Goal: Task Accomplishment & Management: Manage account settings

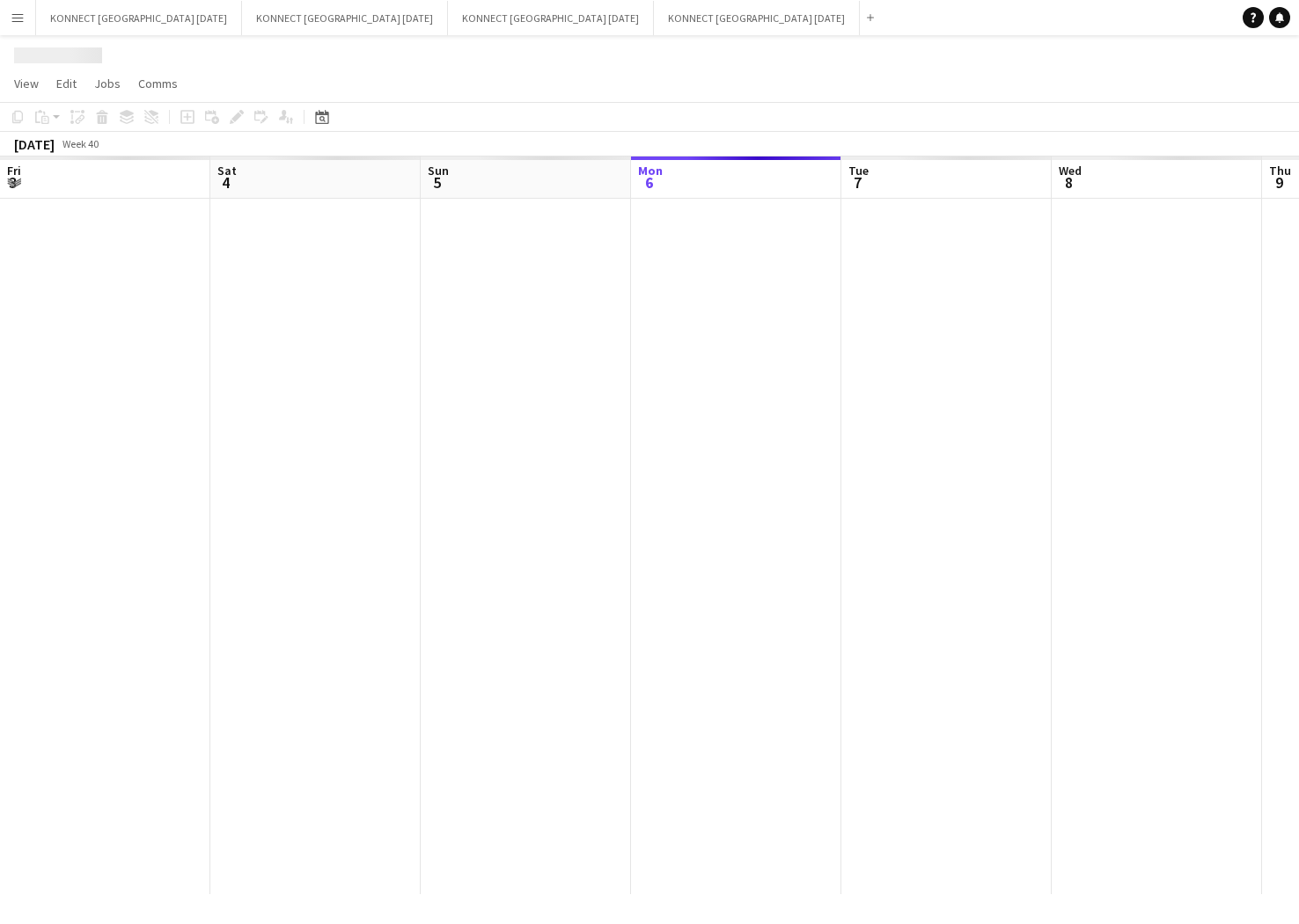
scroll to position [0, 421]
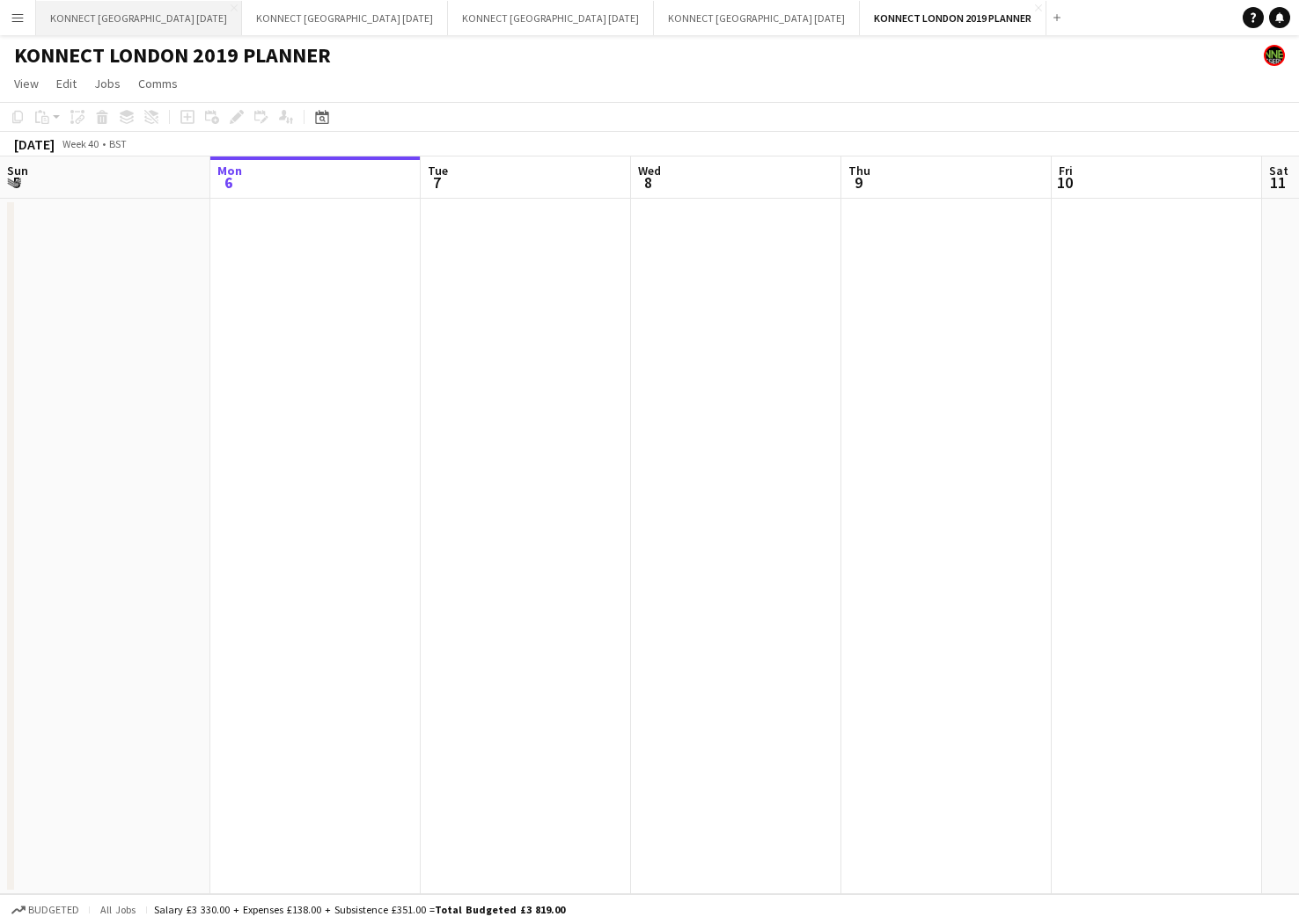
click at [192, 11] on button "KONNECT [GEOGRAPHIC_DATA] [DATE] Close" at bounding box center [139, 18] width 206 height 34
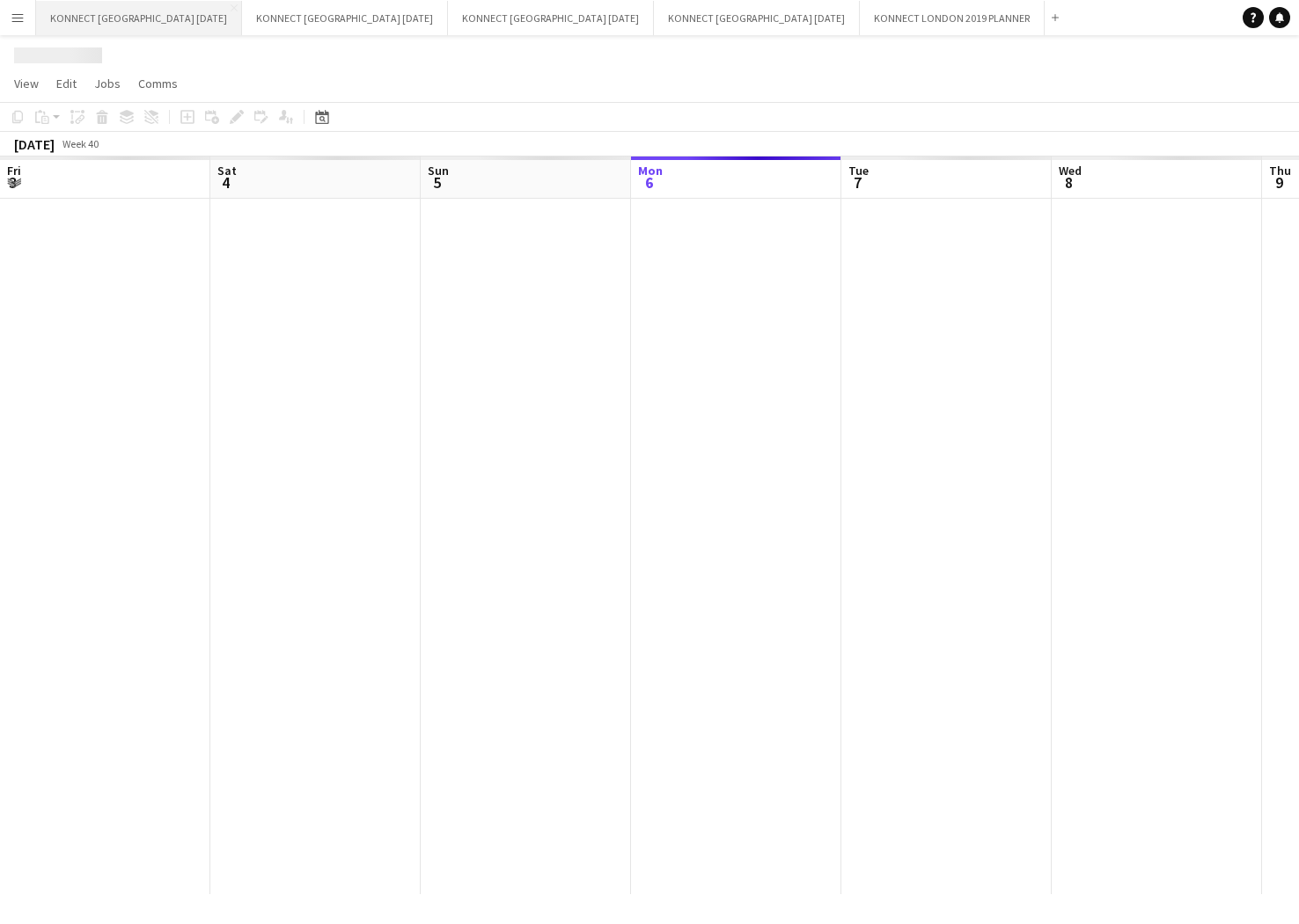
scroll to position [0, 421]
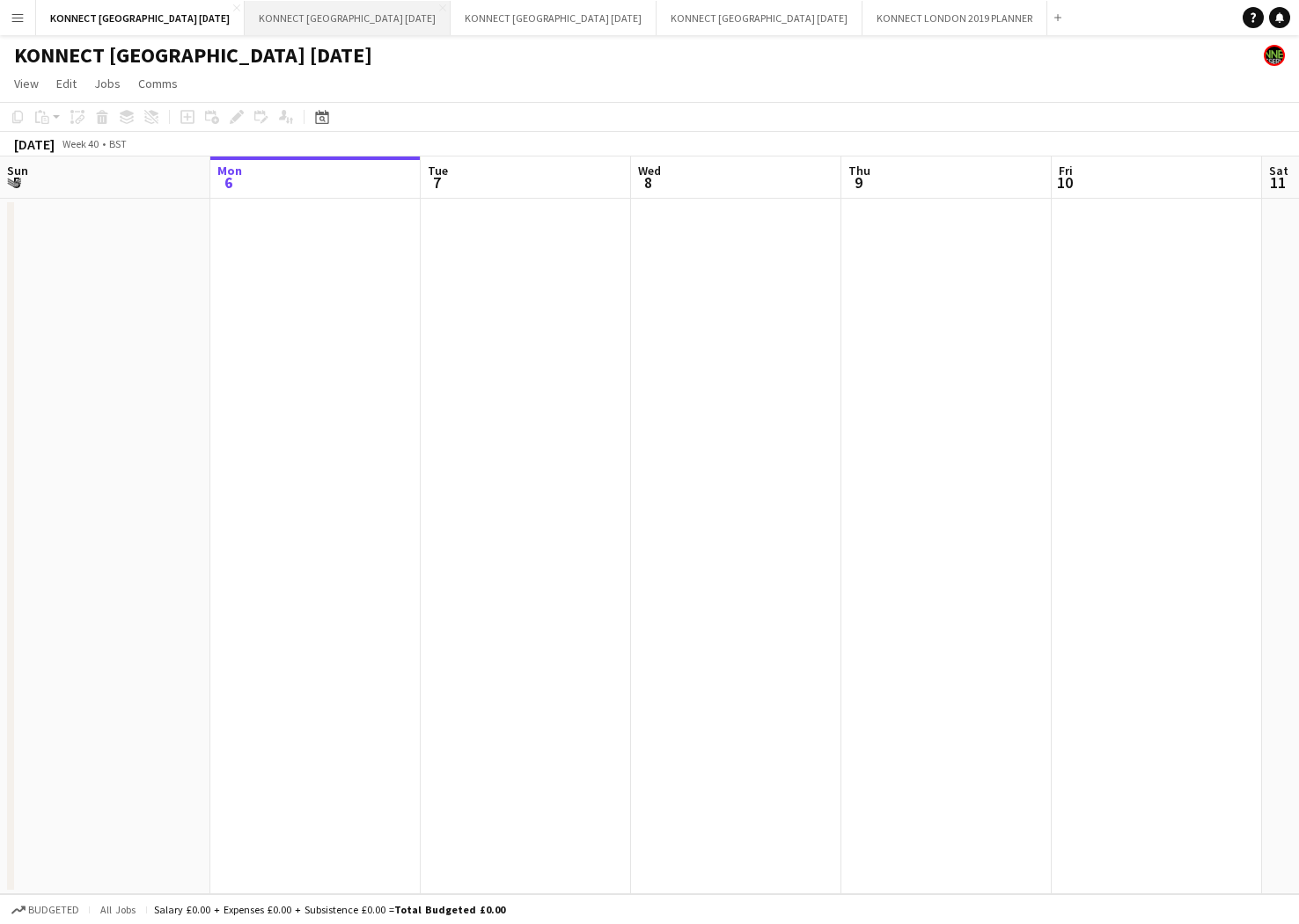
click at [364, 20] on button "KONNECT [GEOGRAPHIC_DATA] [DATE] Close" at bounding box center [347, 18] width 206 height 34
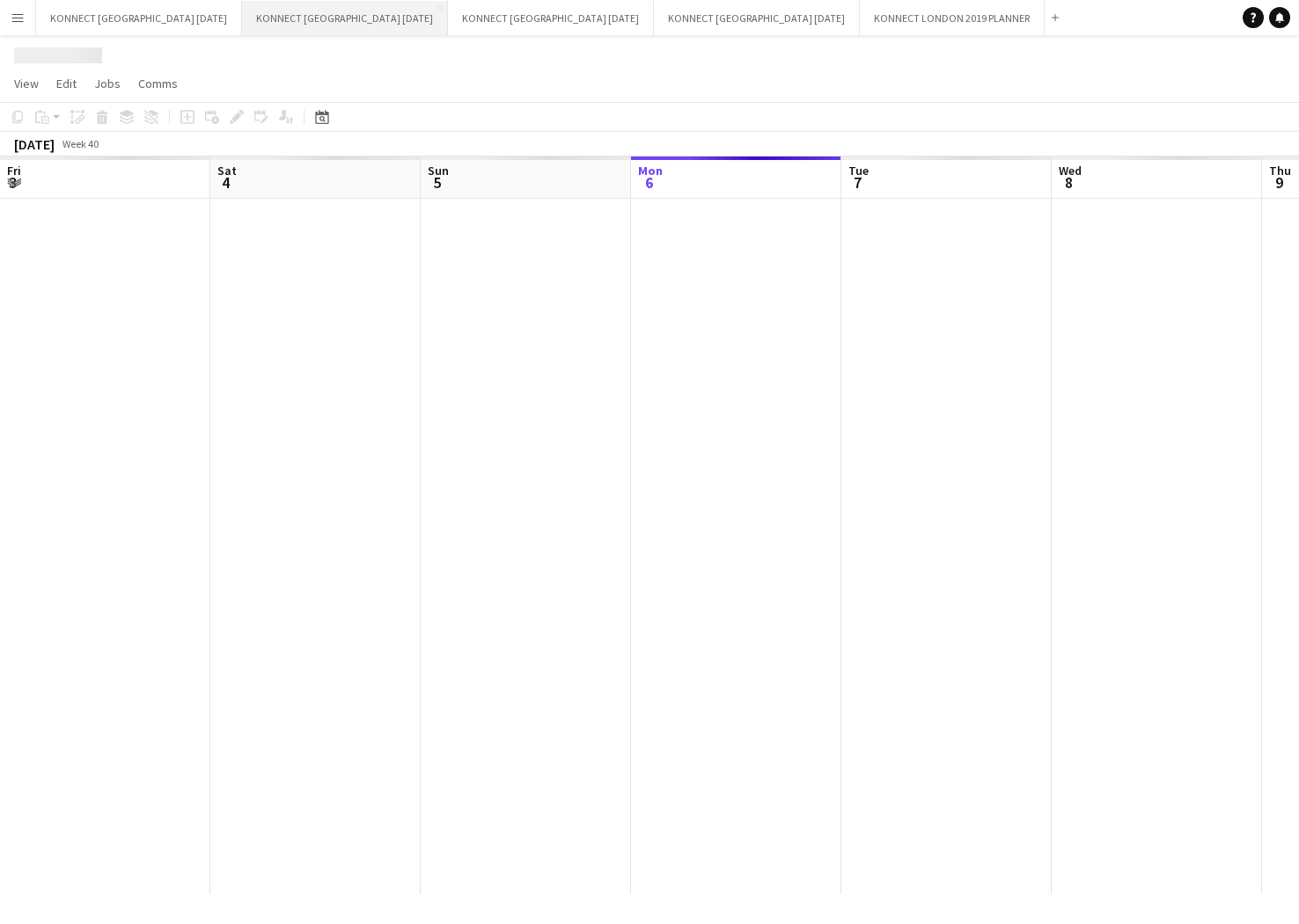
scroll to position [0, 421]
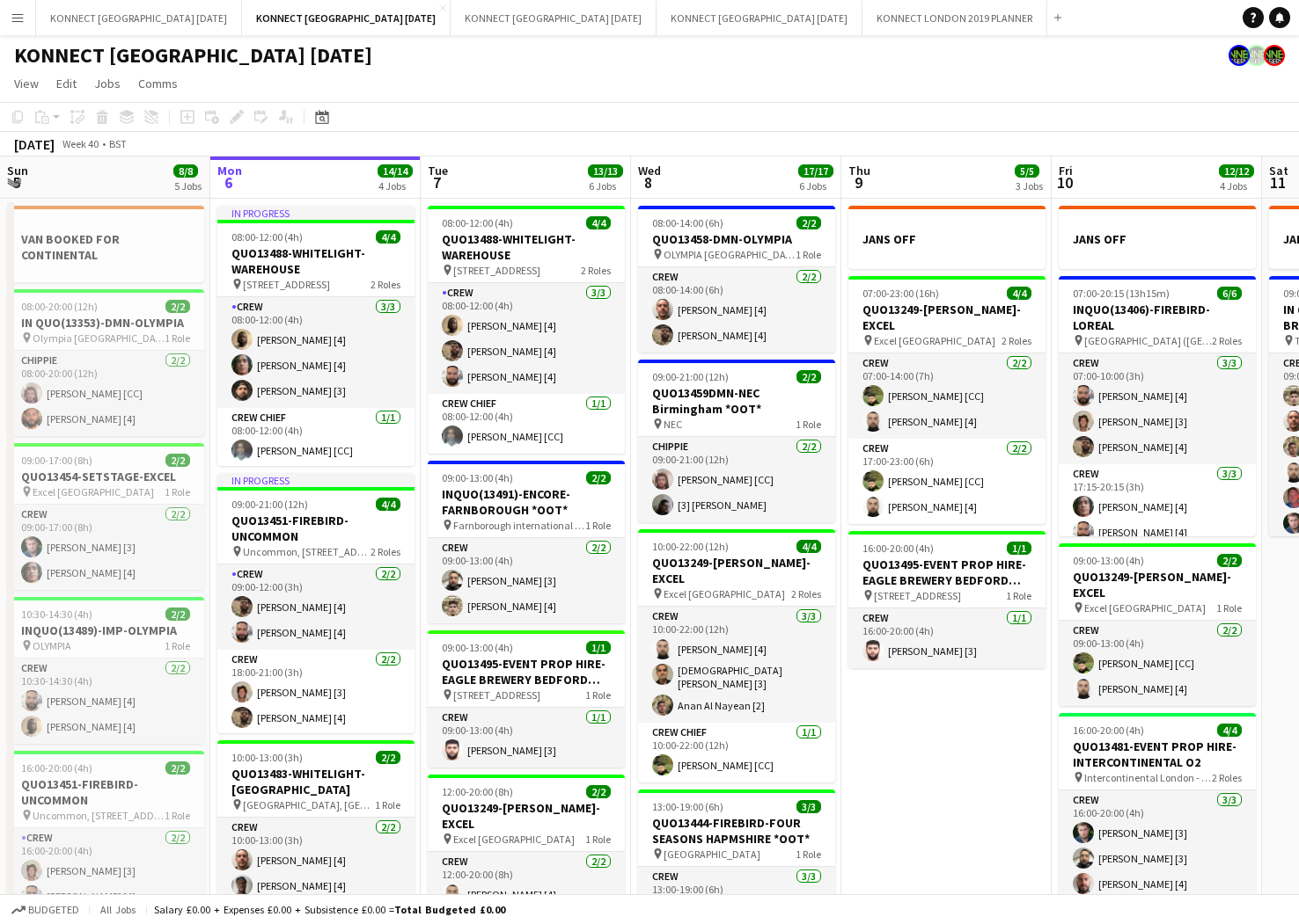
click at [562, 153] on div "[DATE] Week 40 • BST" at bounding box center [650, 145] width 1299 height 25
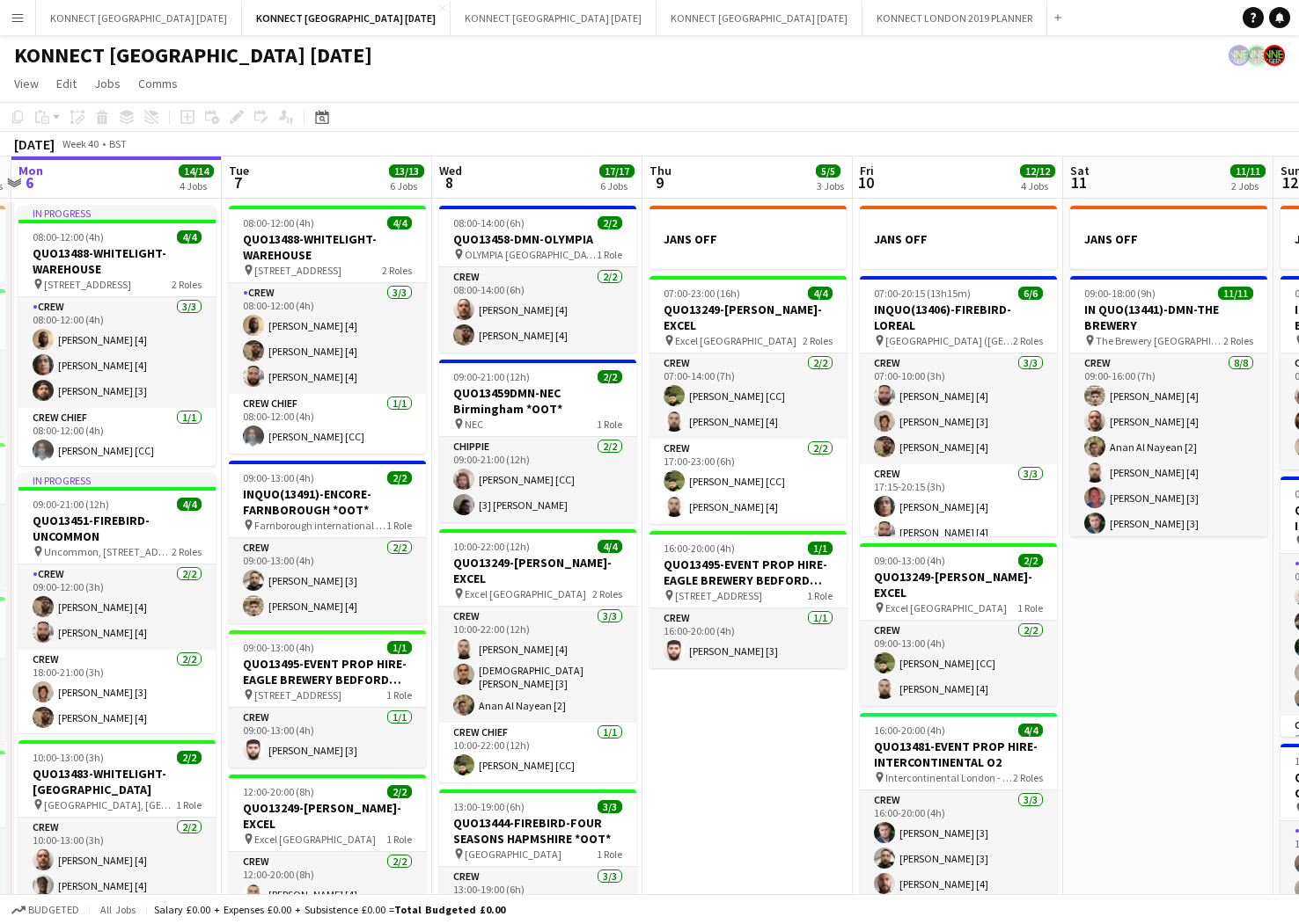
scroll to position [0, 619]
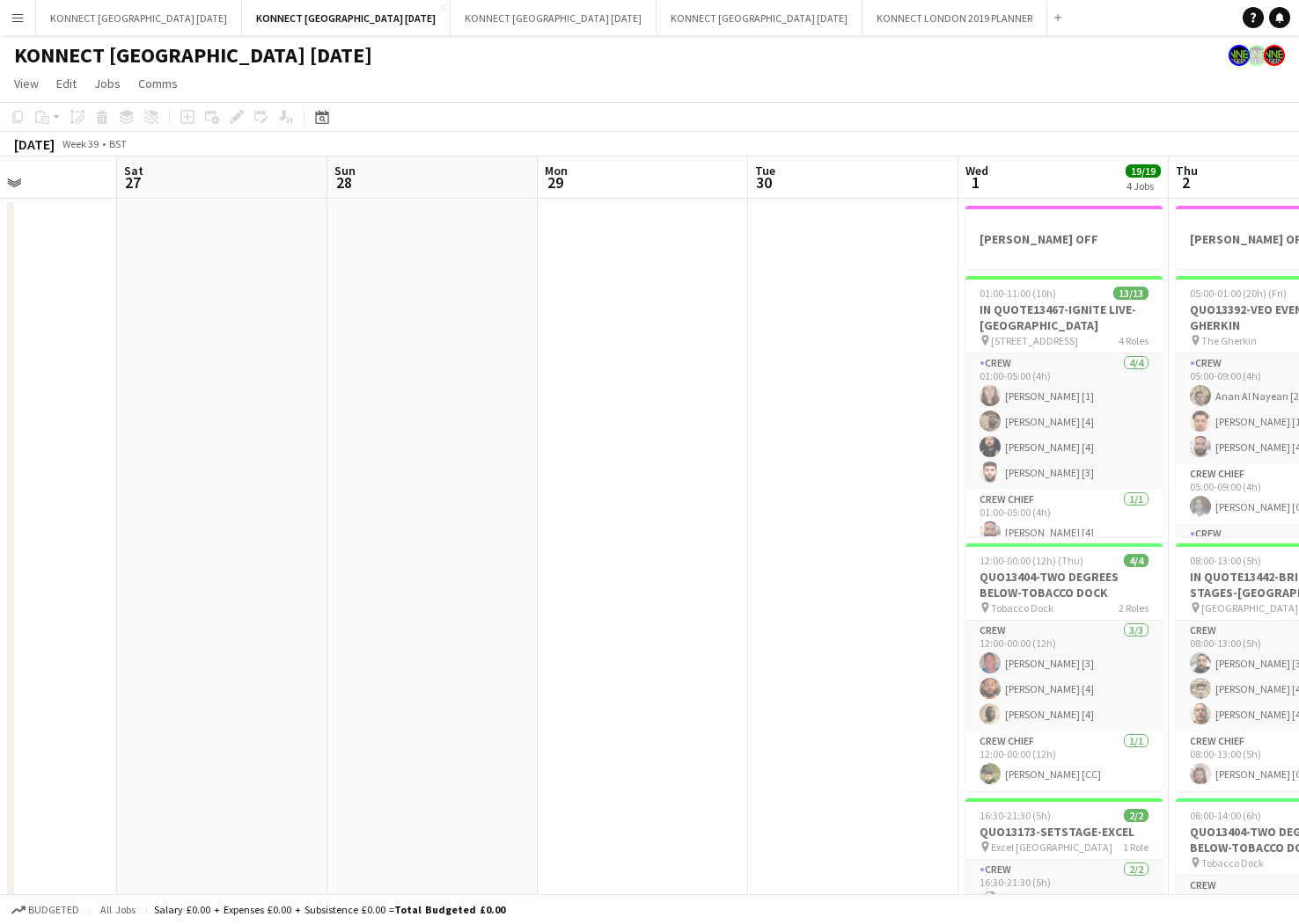
scroll to position [0, 500]
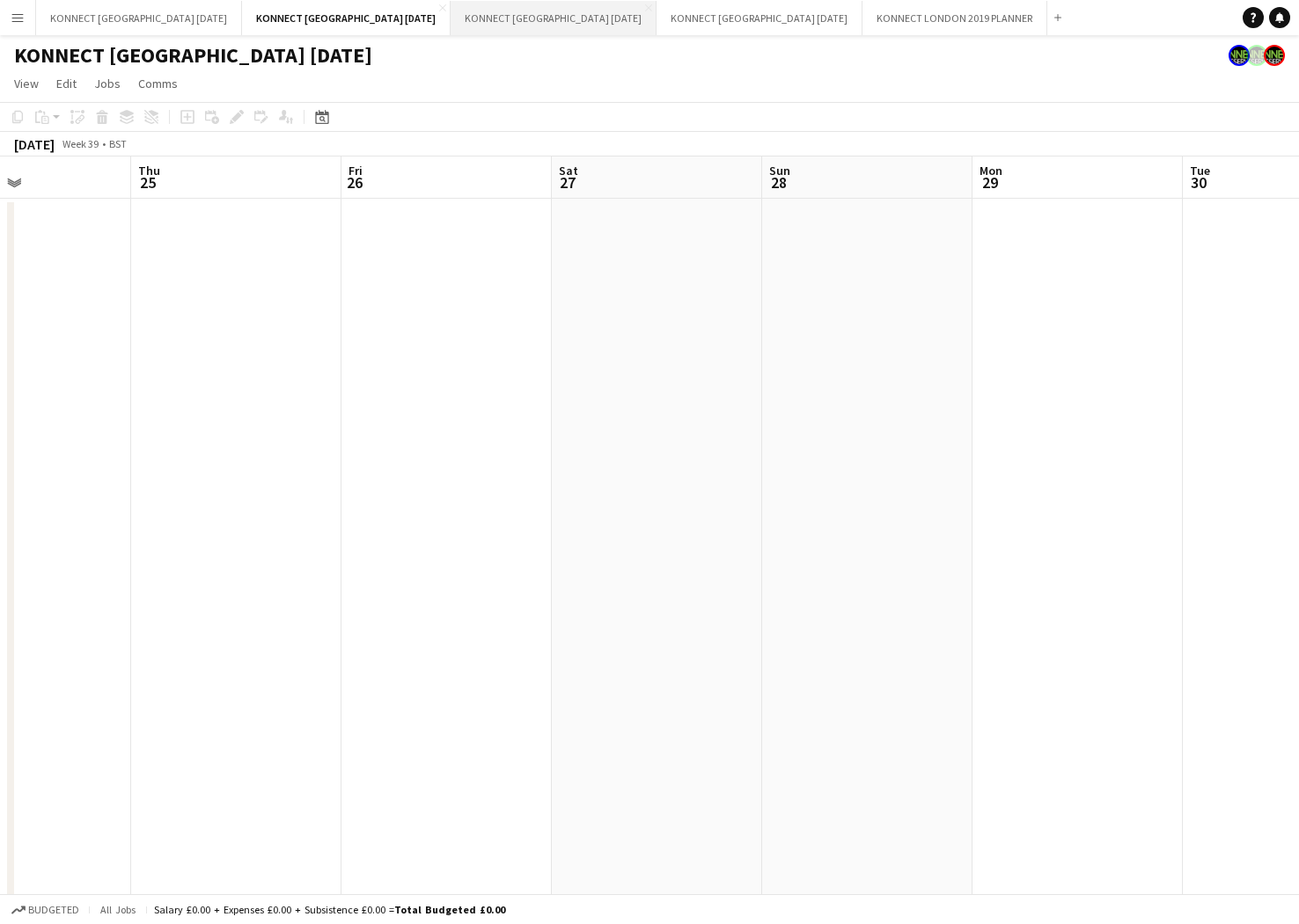
click at [478, 1] on button "KONNECT [GEOGRAPHIC_DATA] [DATE] Close" at bounding box center [553, 18] width 206 height 34
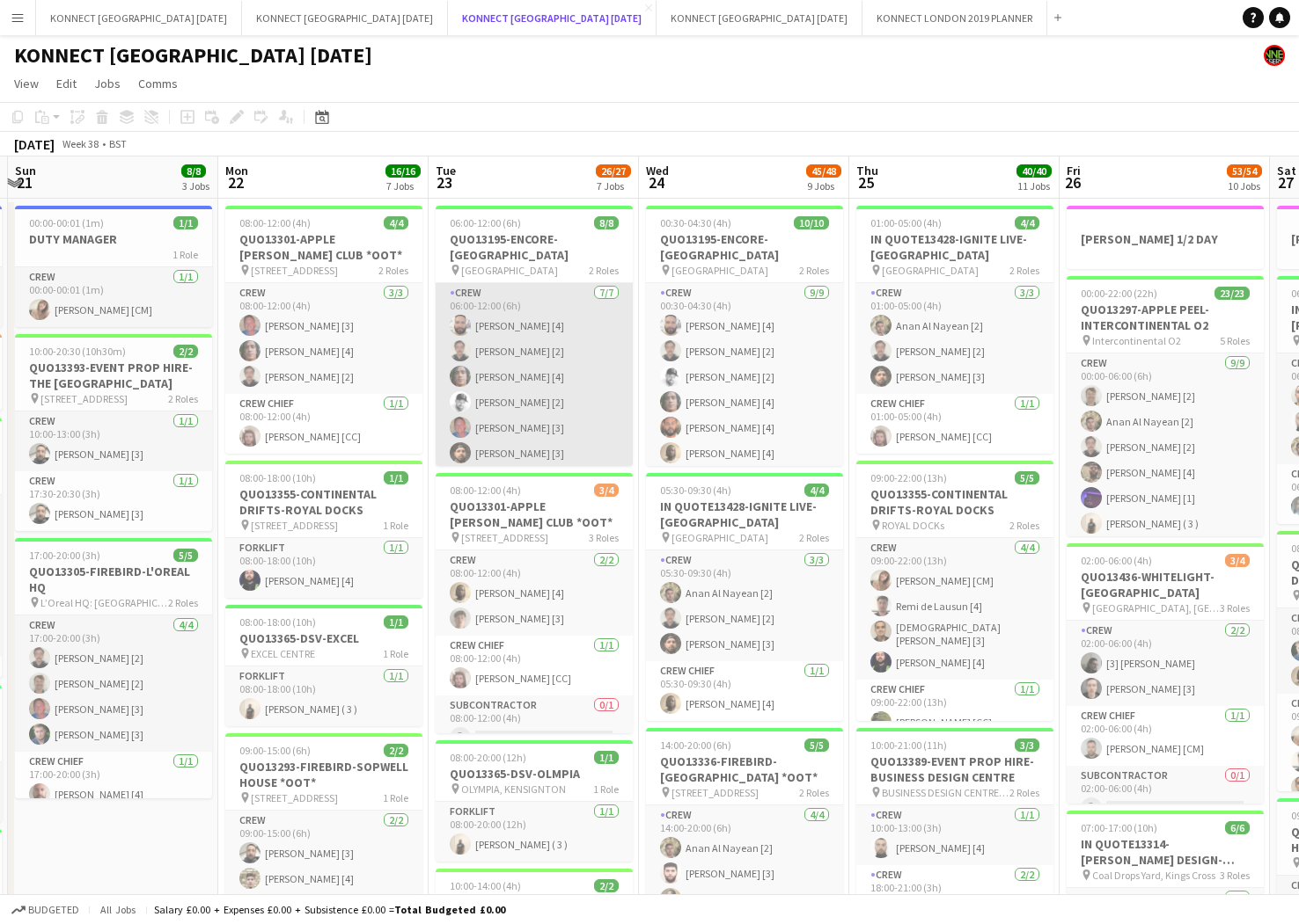
scroll to position [89, 0]
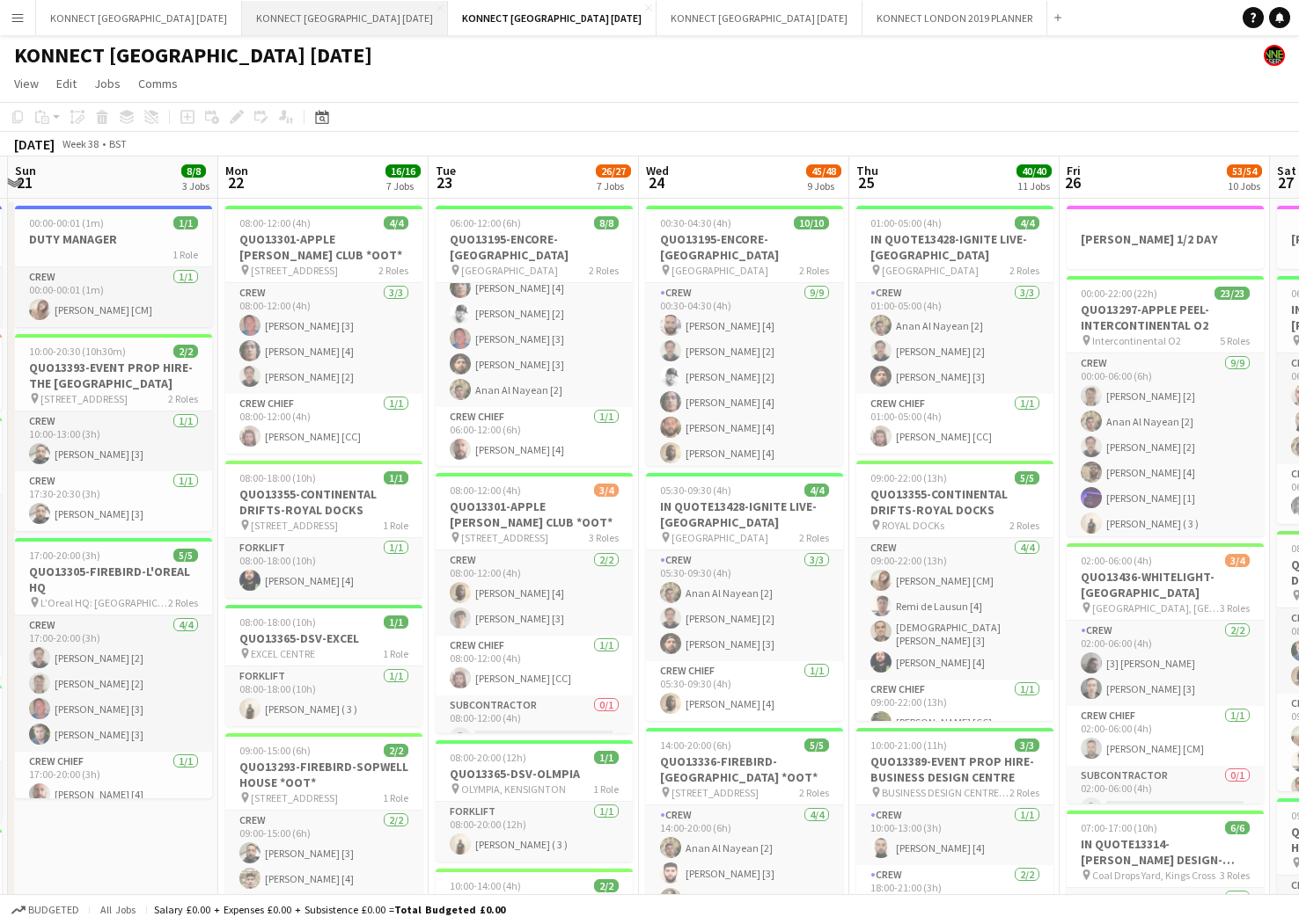
click at [353, 27] on button "KONNECT [GEOGRAPHIC_DATA] [DATE] Close" at bounding box center [345, 18] width 206 height 34
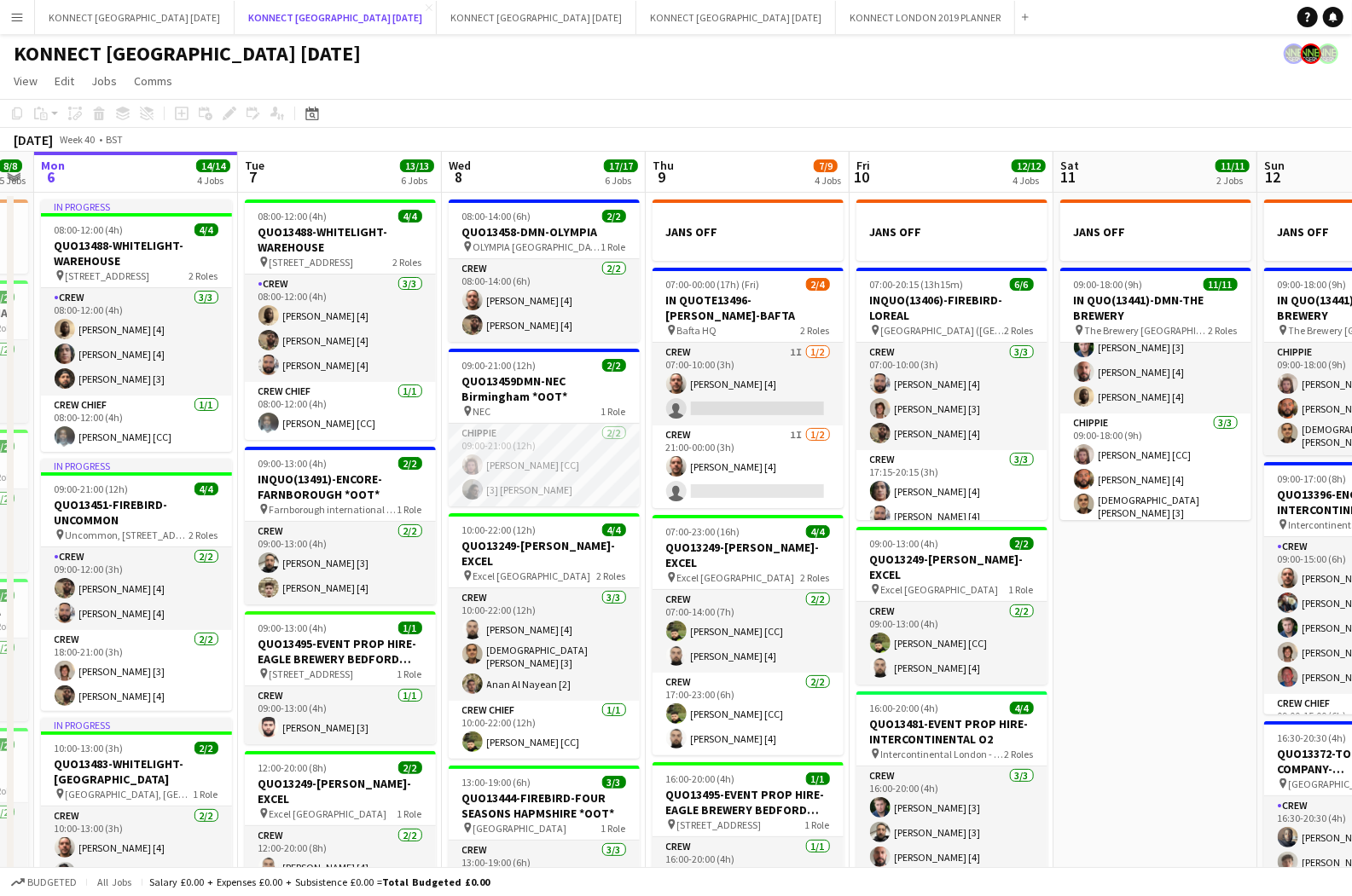
scroll to position [0, 362]
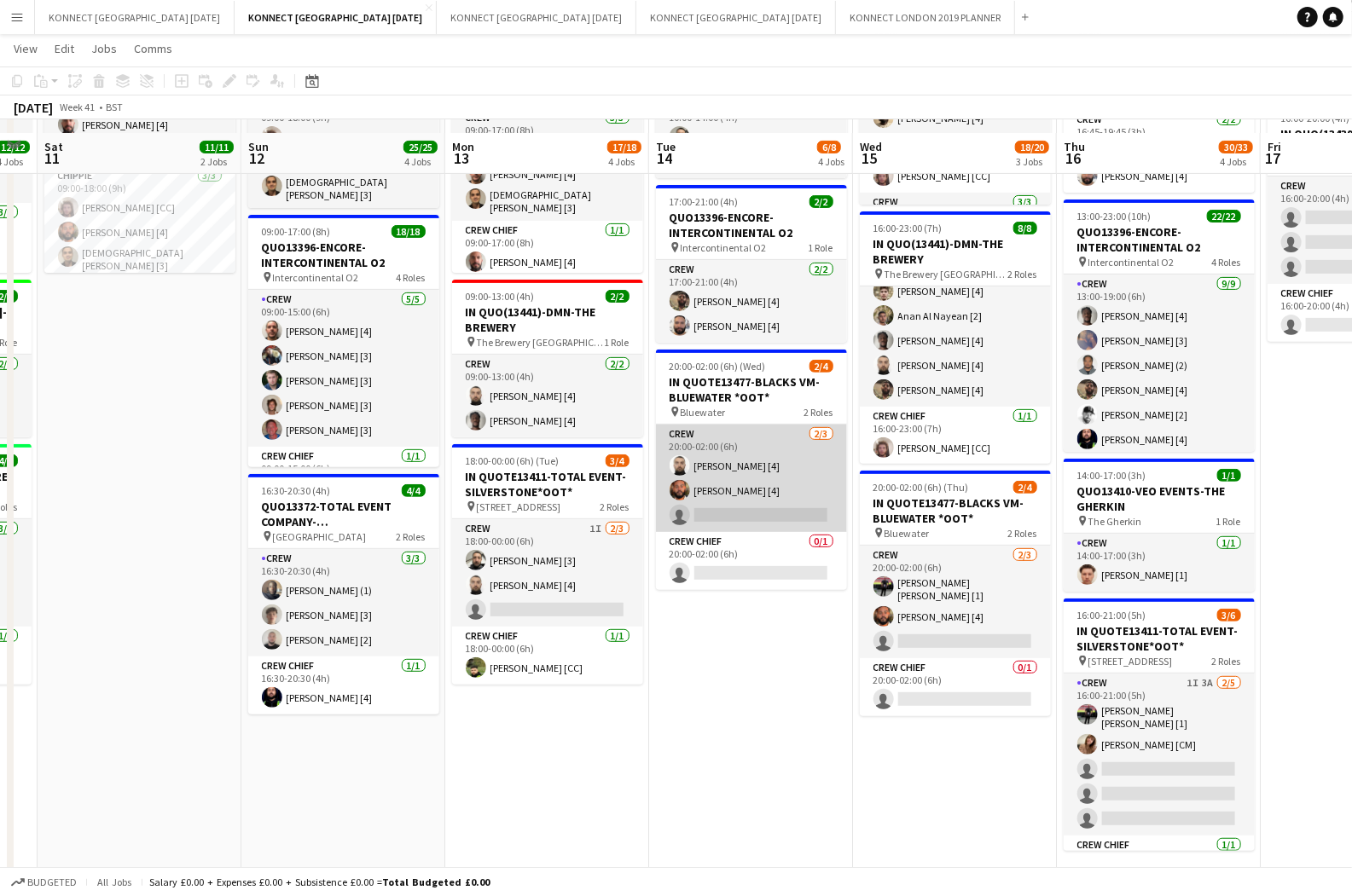
scroll to position [265, 0]
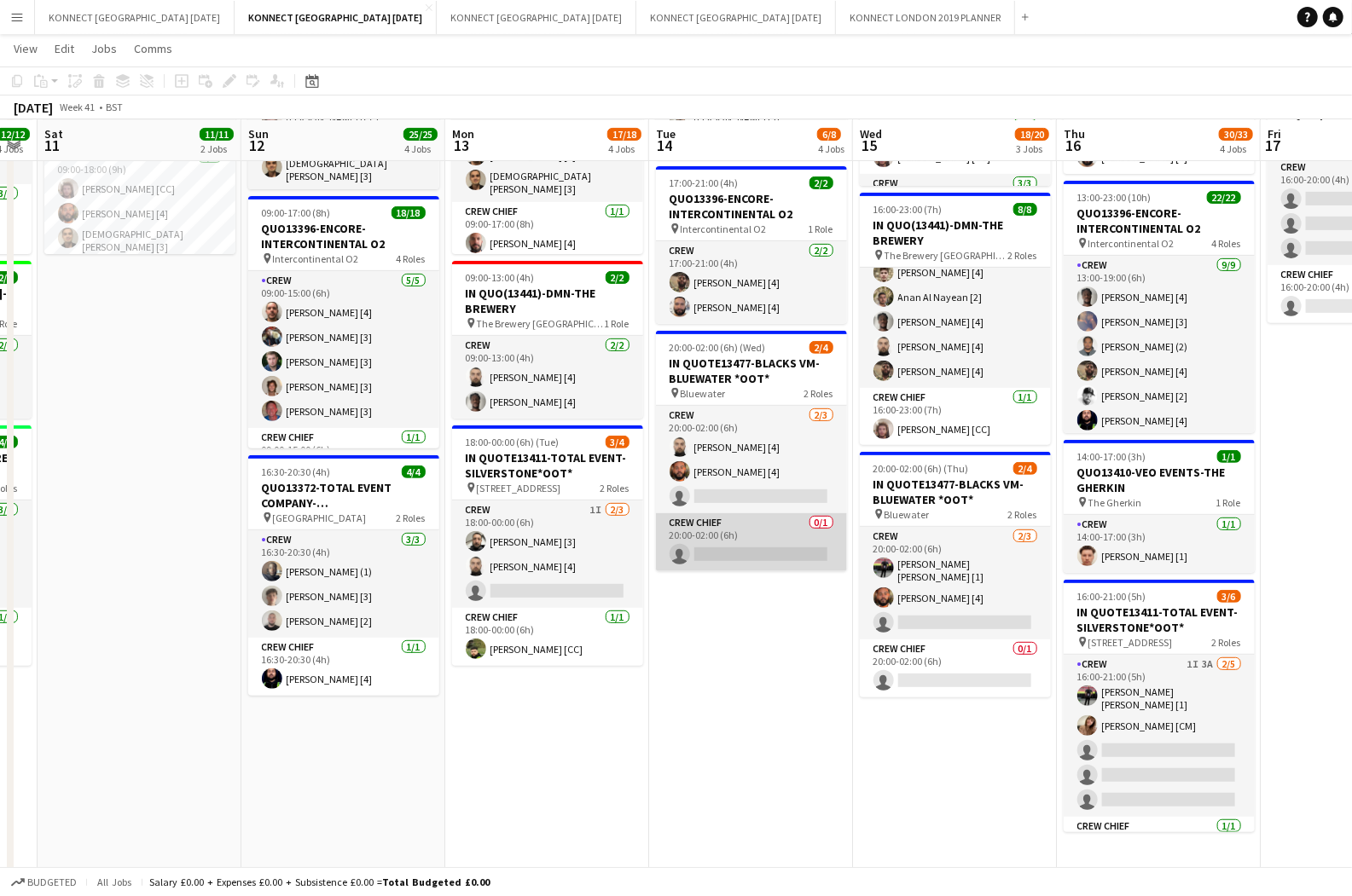
click at [738, 559] on app-card-role "Crew Chief 0/1 20:00-02:00 (6h) single-neutral-actions" at bounding box center [751, 542] width 191 height 58
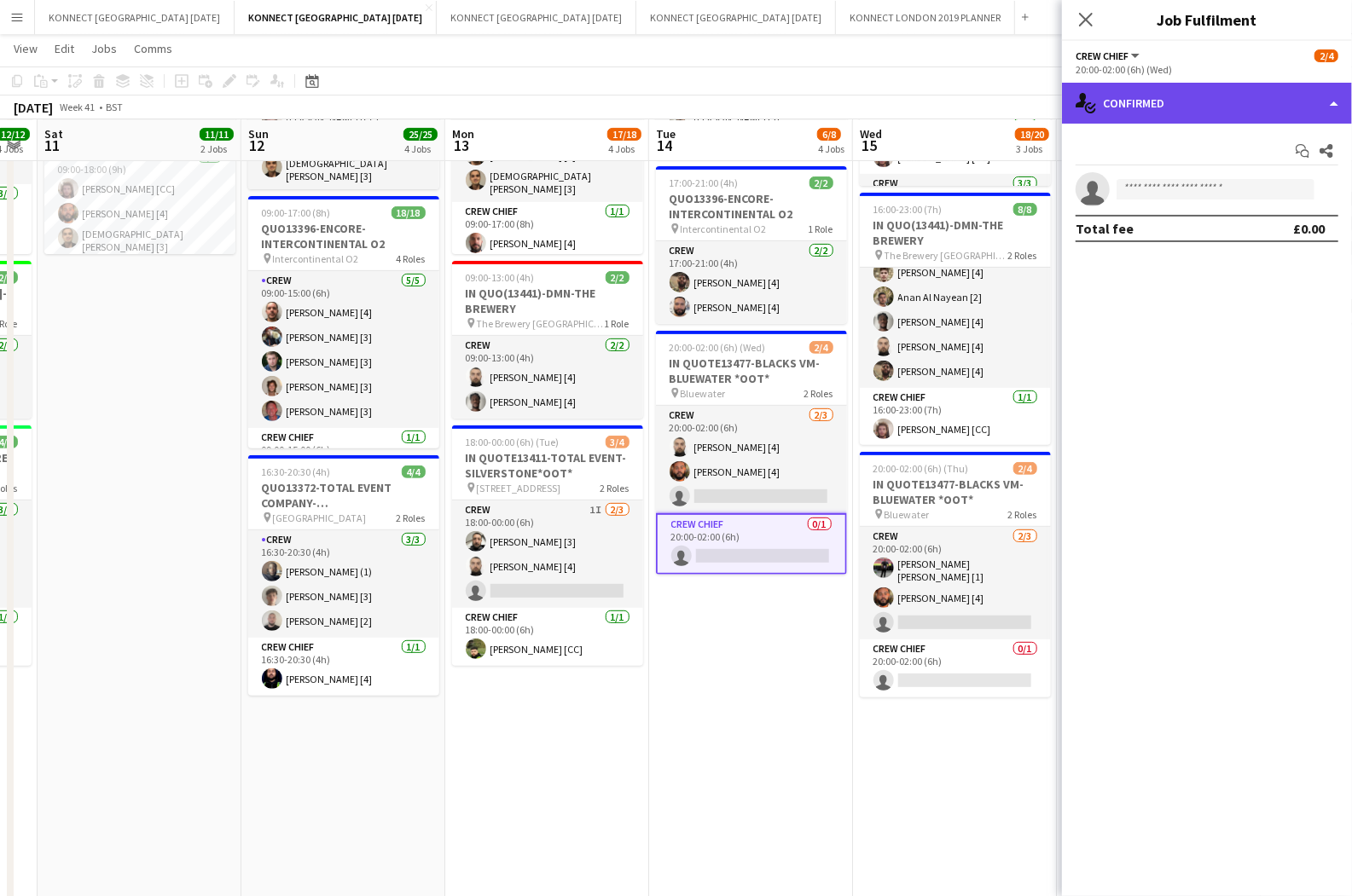
click at [1212, 100] on div "single-neutral-actions-check-2 Confirmed" at bounding box center [1207, 103] width 290 height 41
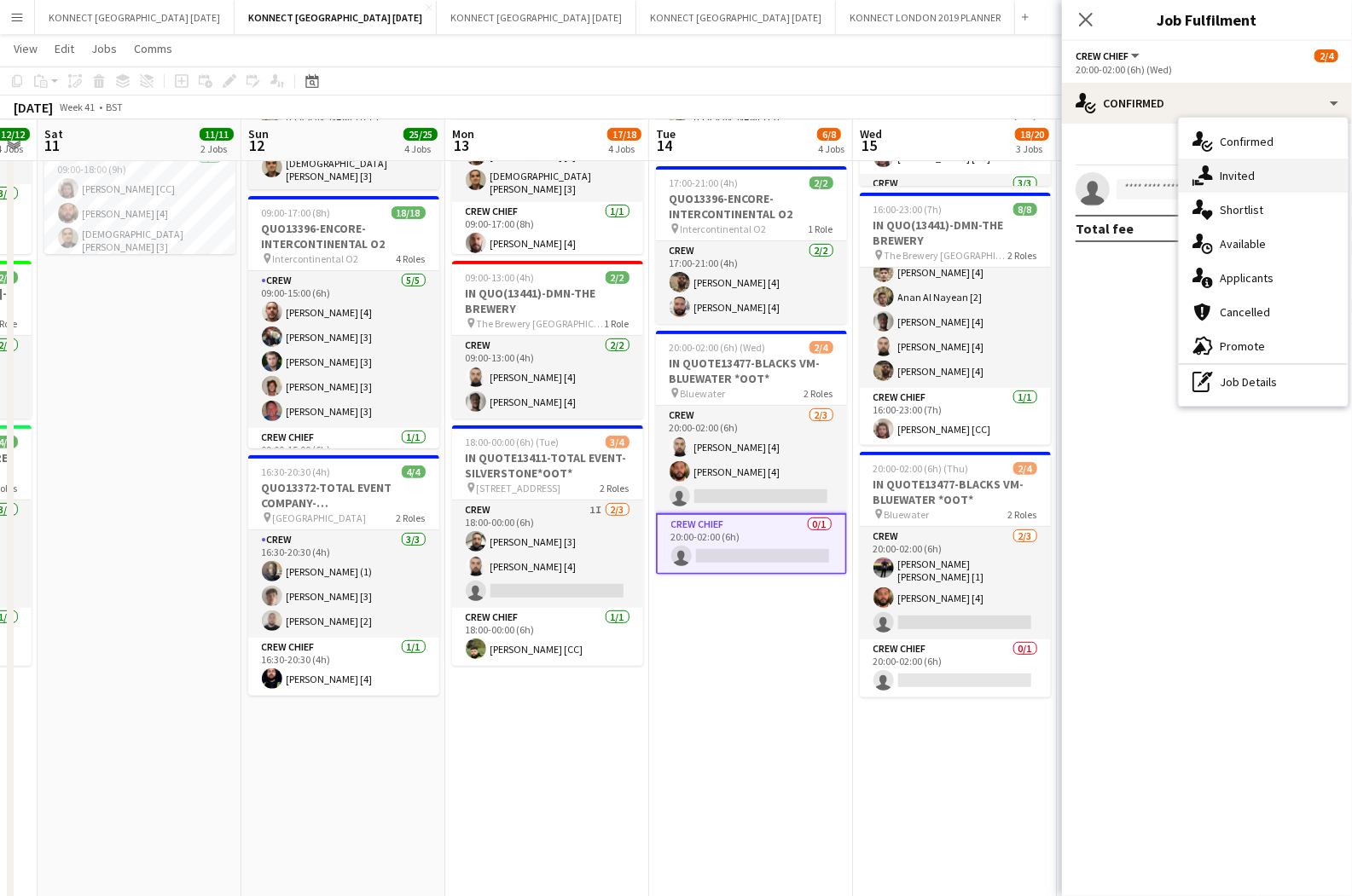
click at [1220, 175] on span "Invited" at bounding box center [1238, 175] width 35 height 16
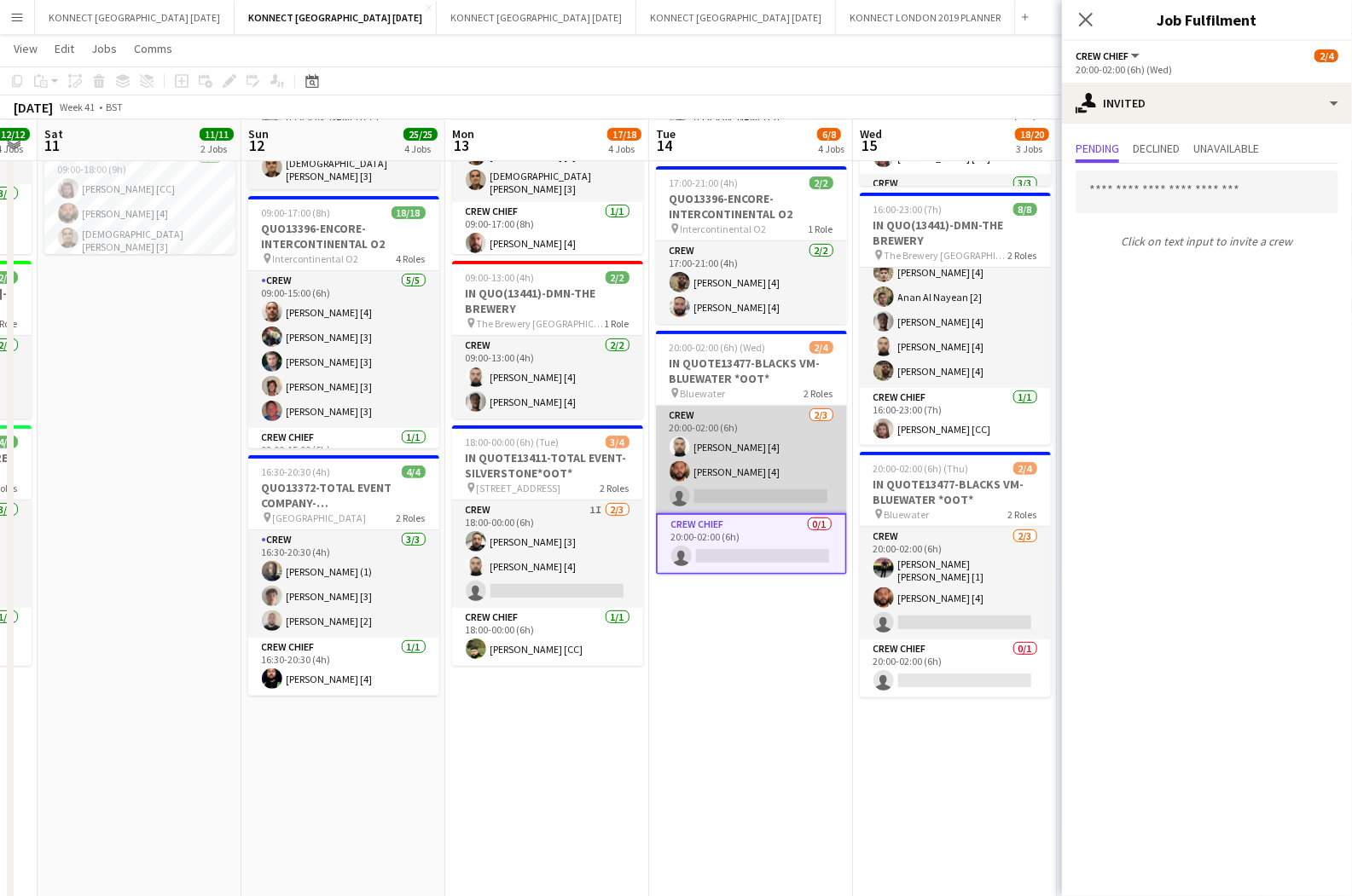
click at [763, 485] on app-card-role "Crew [DATE] 20:00-02:00 (6h) [PERSON_NAME] [4] [PERSON_NAME] [4] single-neutral…" at bounding box center [751, 460] width 191 height 108
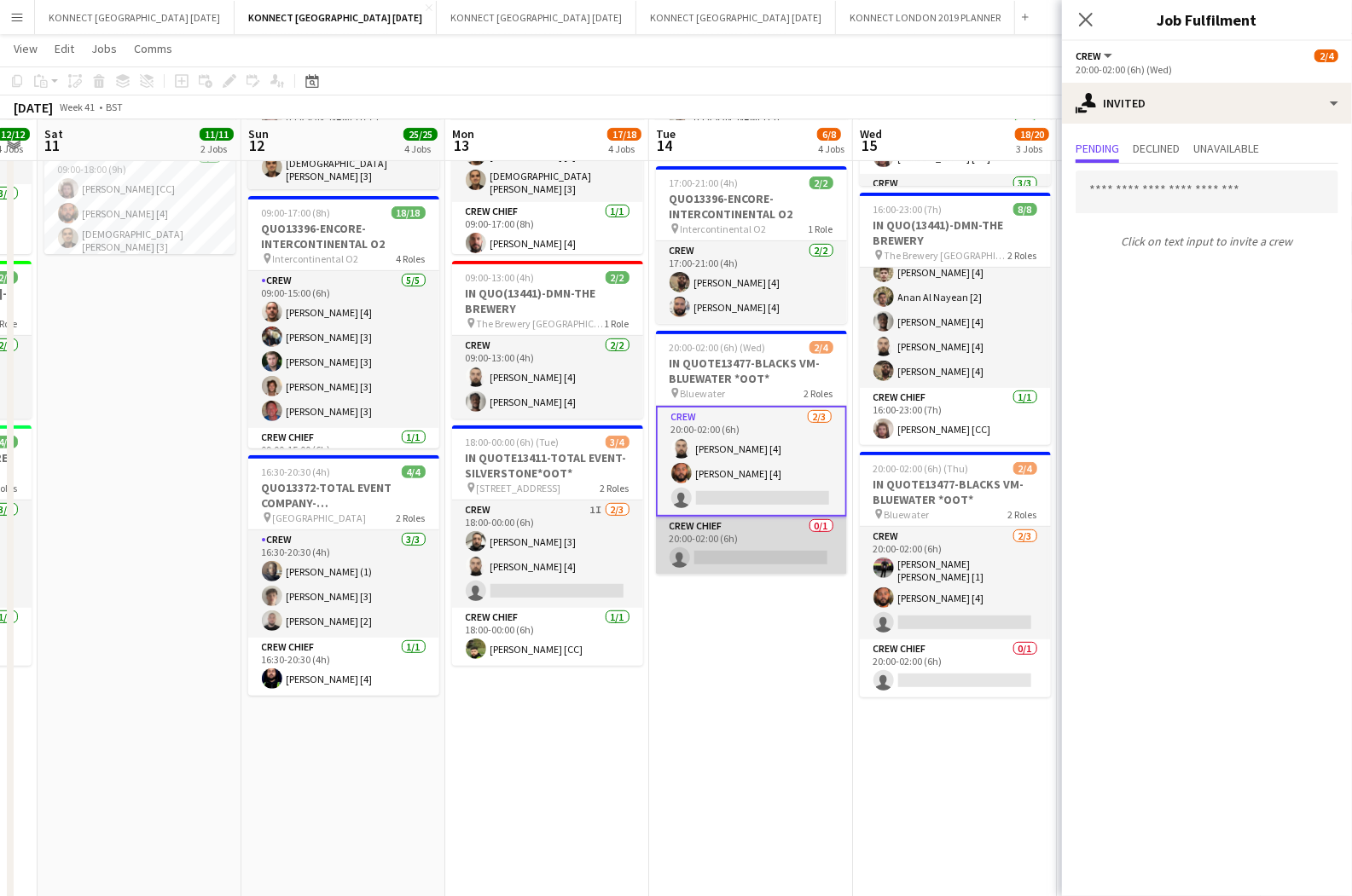
click at [746, 529] on app-card-role "Crew Chief 0/1 20:00-02:00 (6h) single-neutral-actions" at bounding box center [751, 546] width 191 height 58
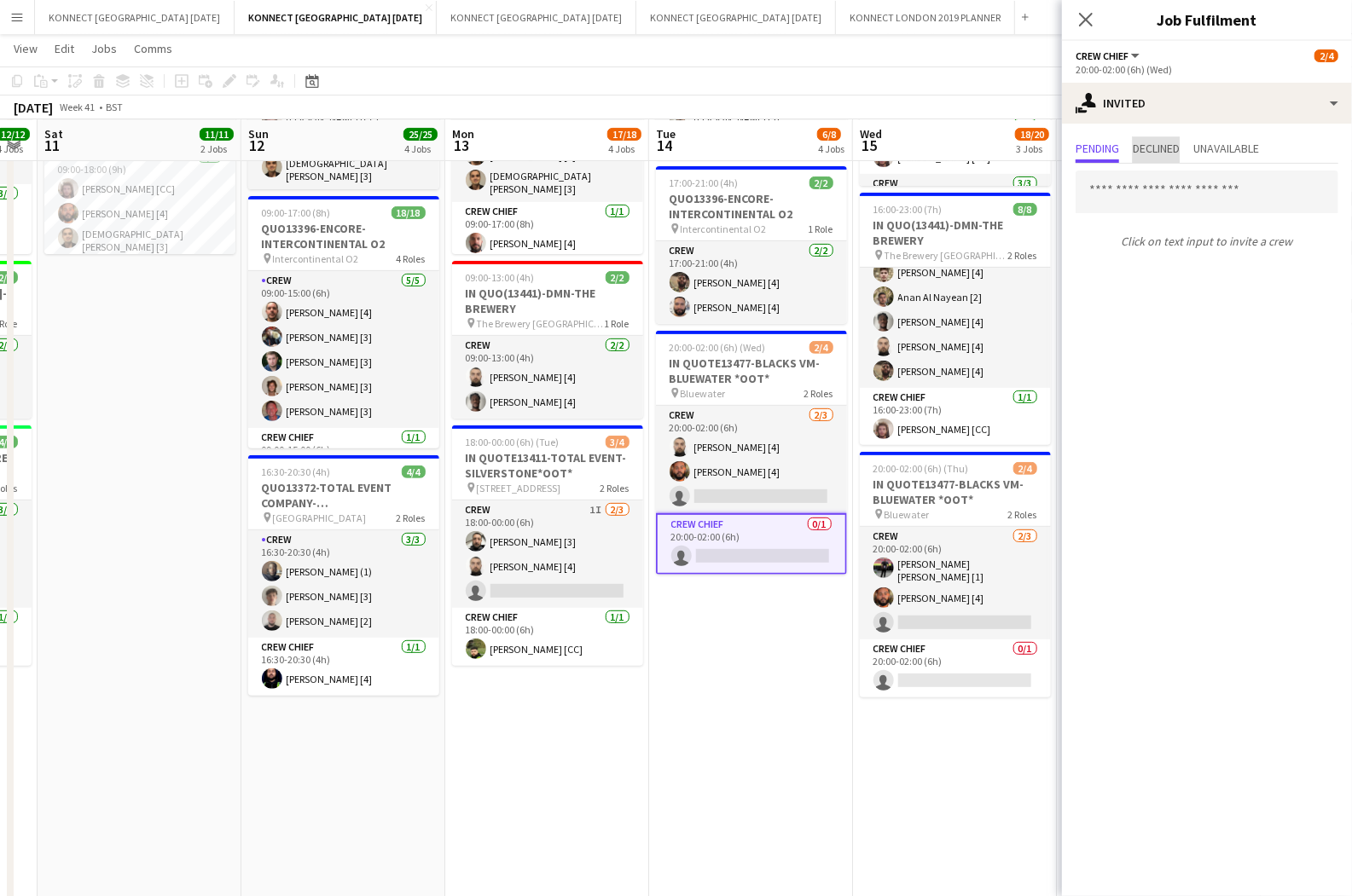
click at [1156, 152] on span "Declined" at bounding box center [1156, 148] width 47 height 12
click at [1101, 152] on span "Pending" at bounding box center [1097, 148] width 44 height 12
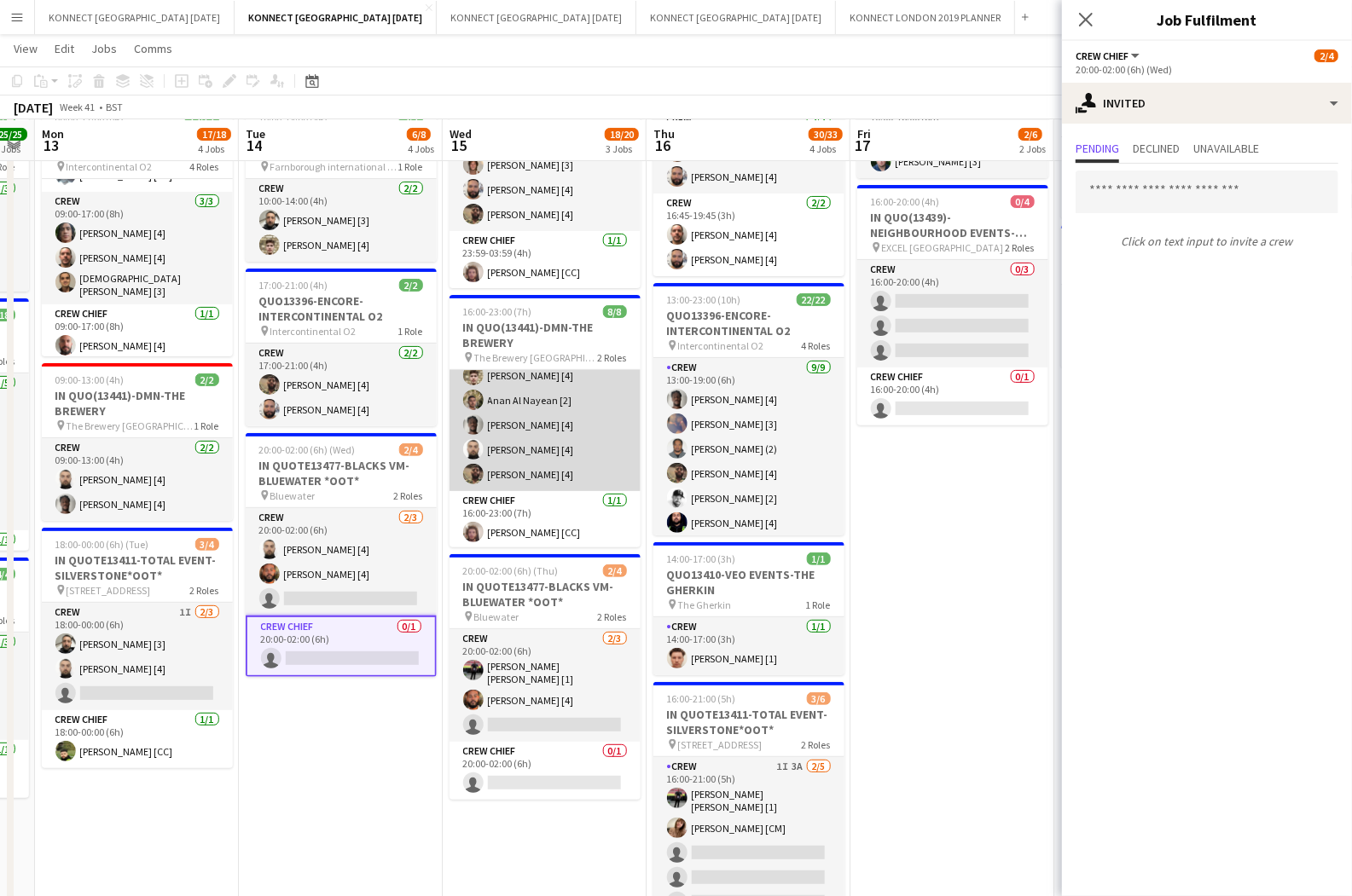
scroll to position [86, 0]
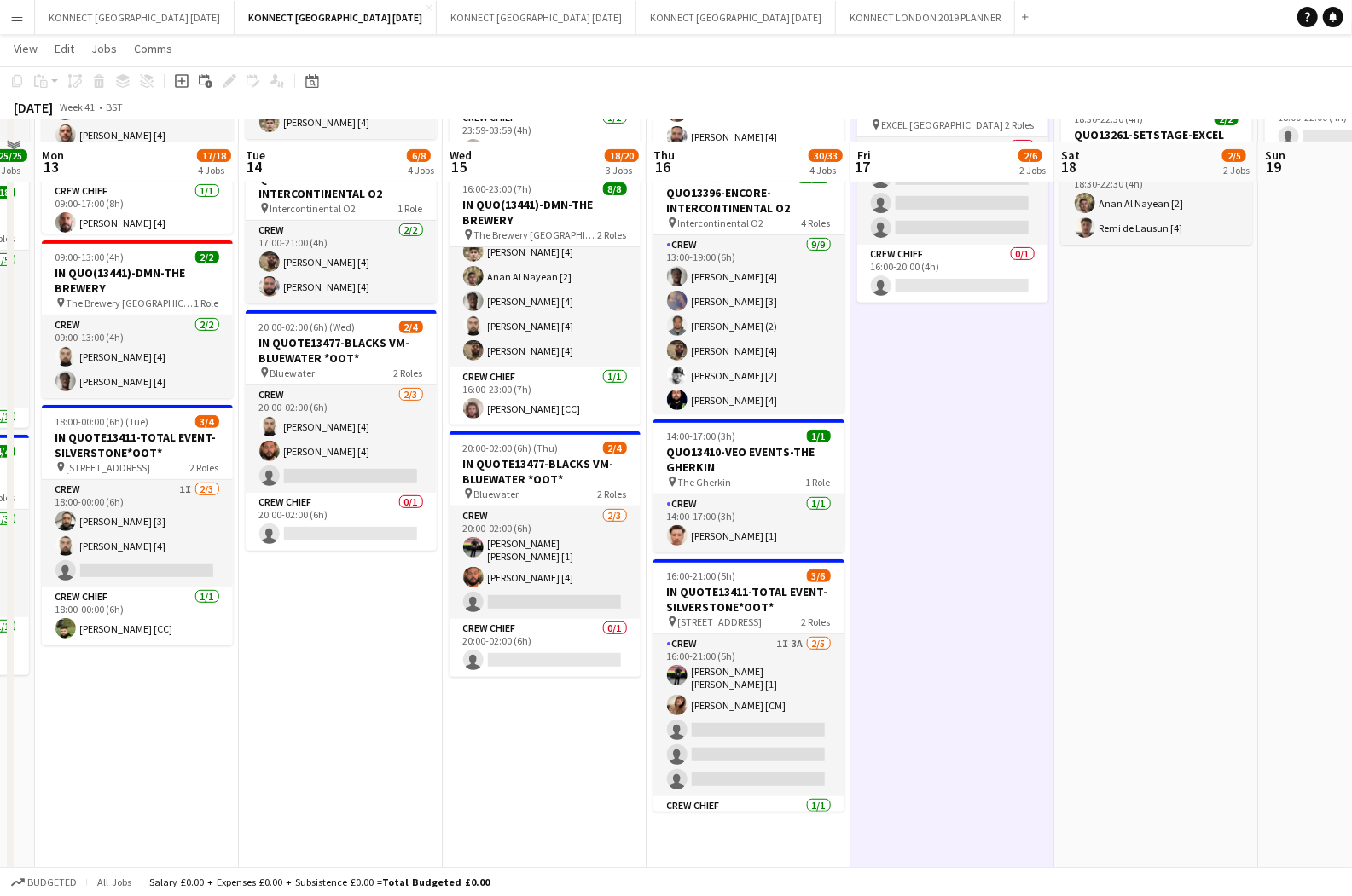
scroll to position [344, 0]
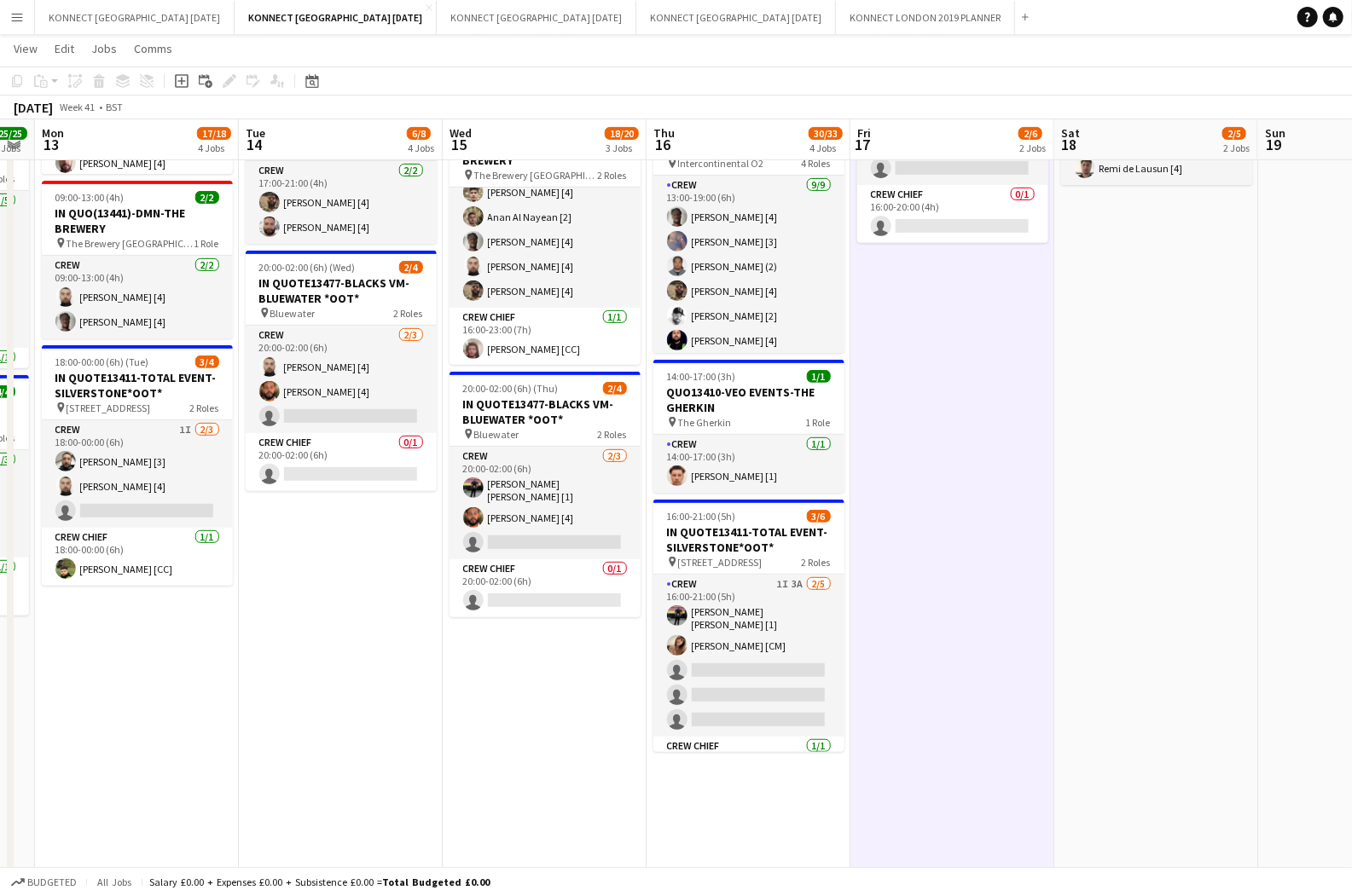
click at [896, 628] on app-date-cell "10:00-18:00 (8h) 2/2 QUO13261-SETSTAGE-EXCEL pin Excel London 1 Role Crew [DATE…" at bounding box center [953, 767] width 204 height 1841
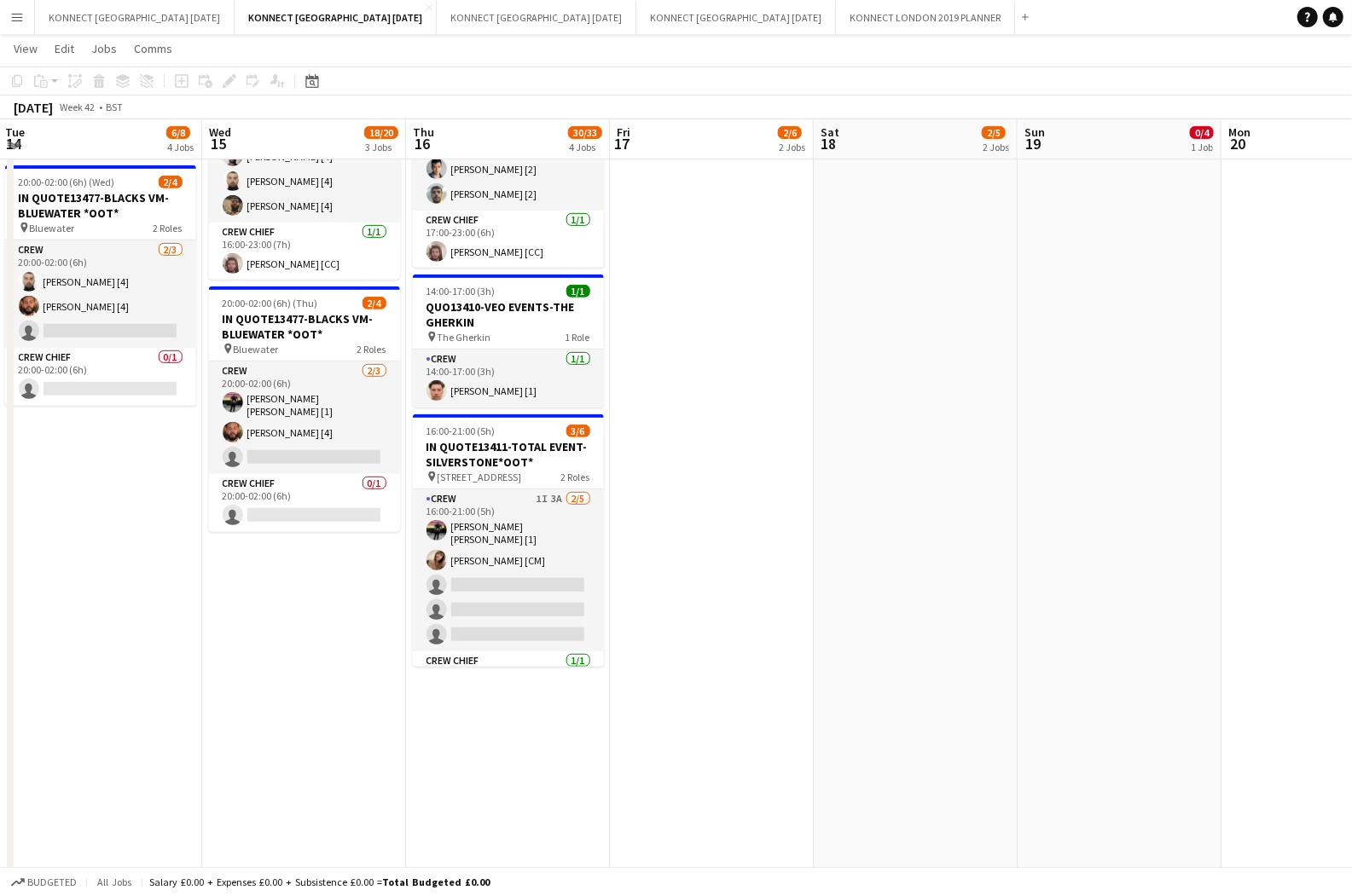
scroll to position [428, 0]
click at [891, 682] on app-date-cell "17:00-22:00 (5h) 0/3 IN QUOTE13485-HIGH SPEC-EXCEL pin Excel London 1 Role Crew…" at bounding box center [916, 683] width 204 height 1841
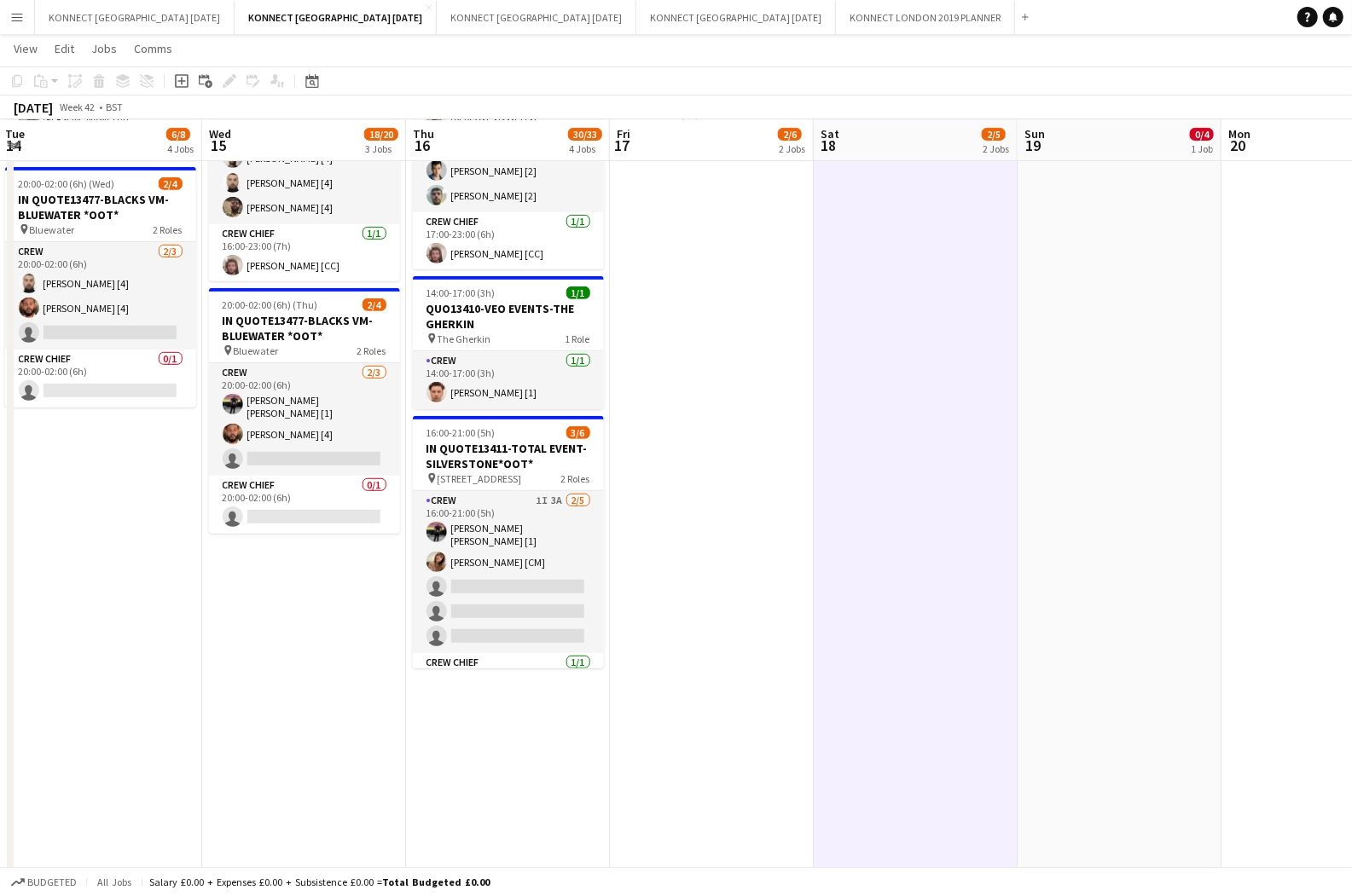
click at [891, 682] on app-date-cell "17:00-22:00 (5h) 0/3 IN QUOTE13485-HIGH SPEC-EXCEL pin Excel London 1 Role Crew…" at bounding box center [916, 683] width 204 height 1841
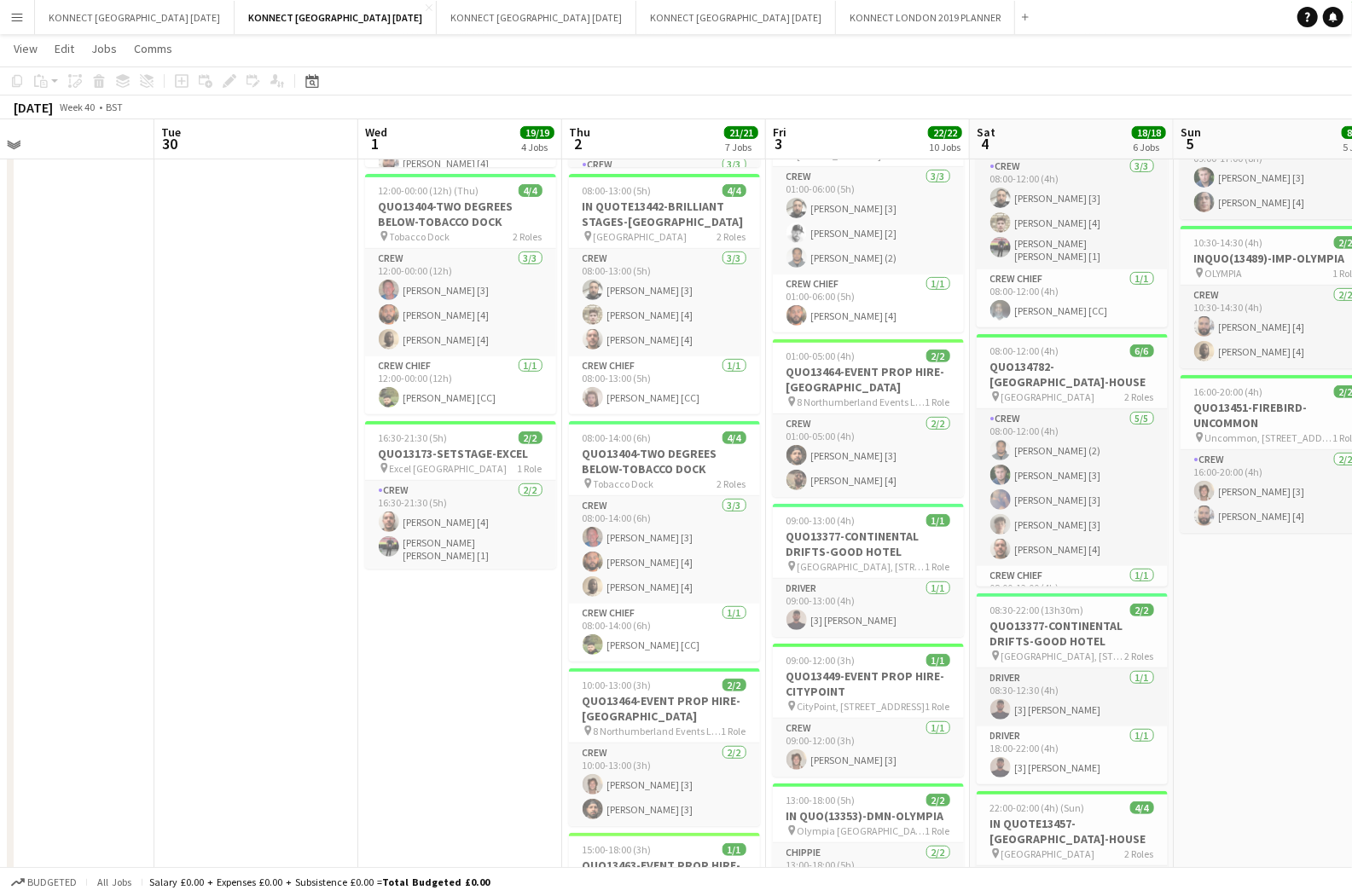
scroll to position [355, 0]
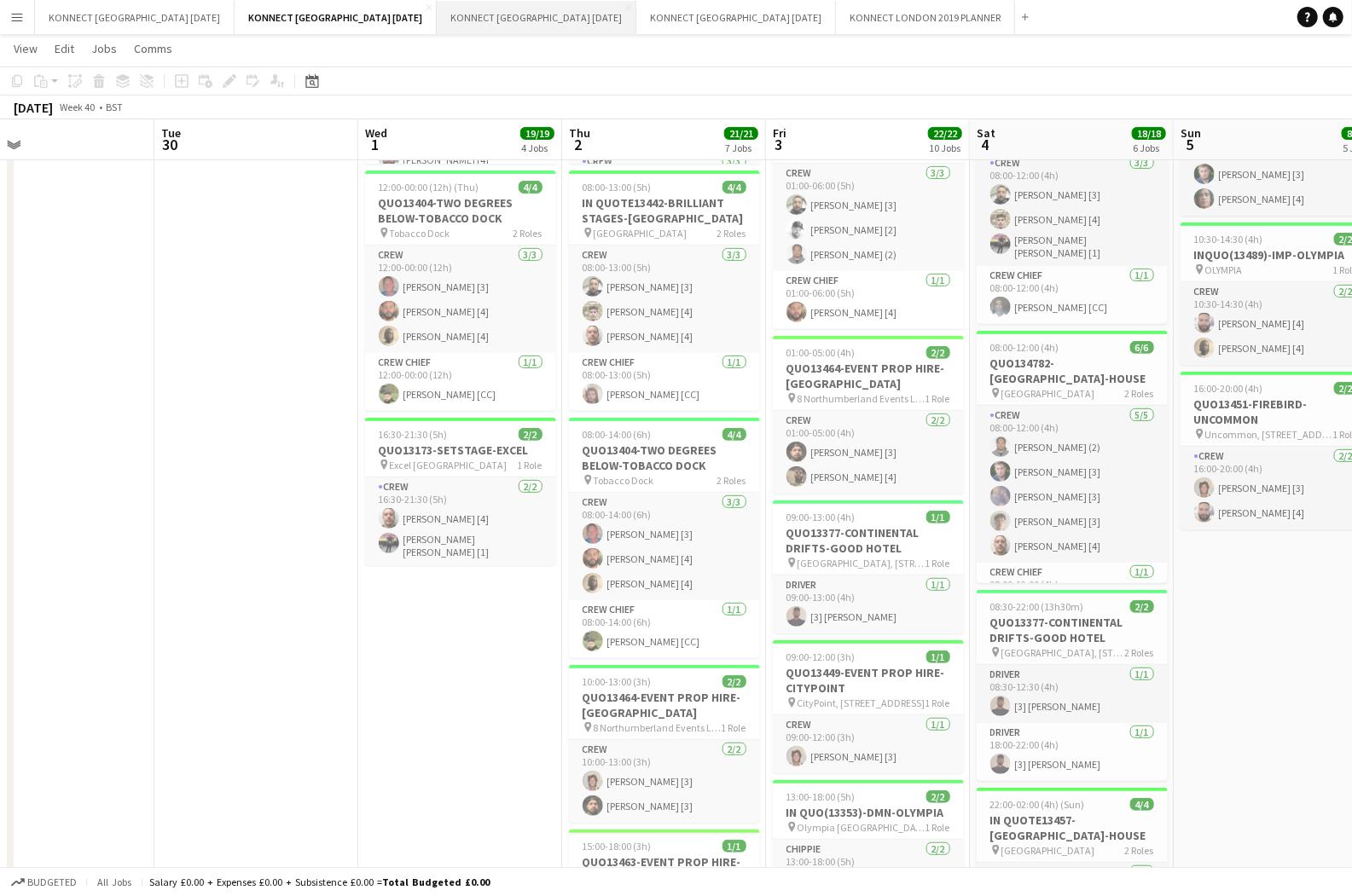
click at [501, 26] on button "KONNECT [GEOGRAPHIC_DATA] [DATE] Close" at bounding box center [536, 18] width 200 height 33
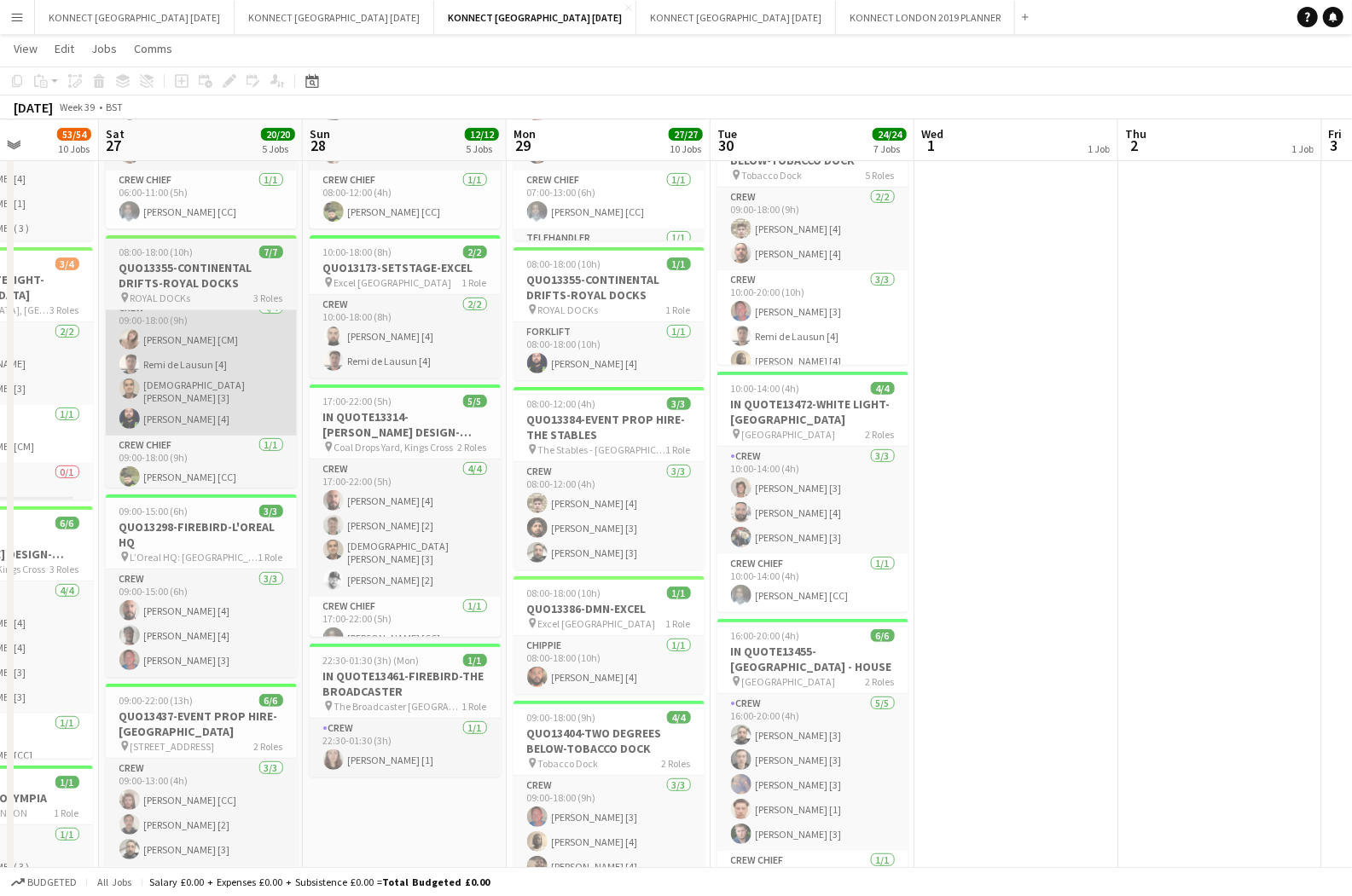
scroll to position [0, 723]
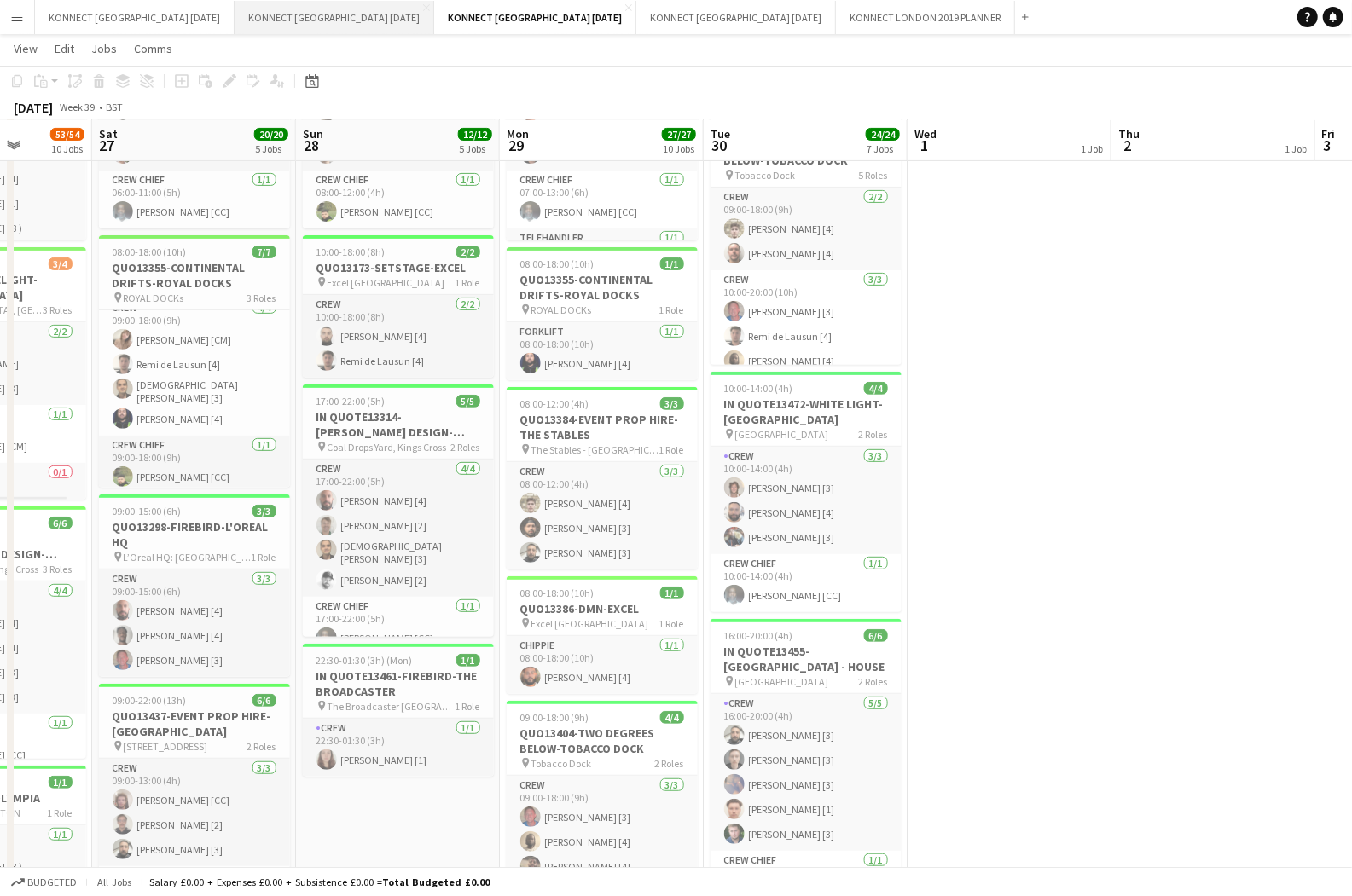
click at [346, 11] on button "KONNECT [GEOGRAPHIC_DATA] [DATE] Close" at bounding box center [334, 18] width 200 height 33
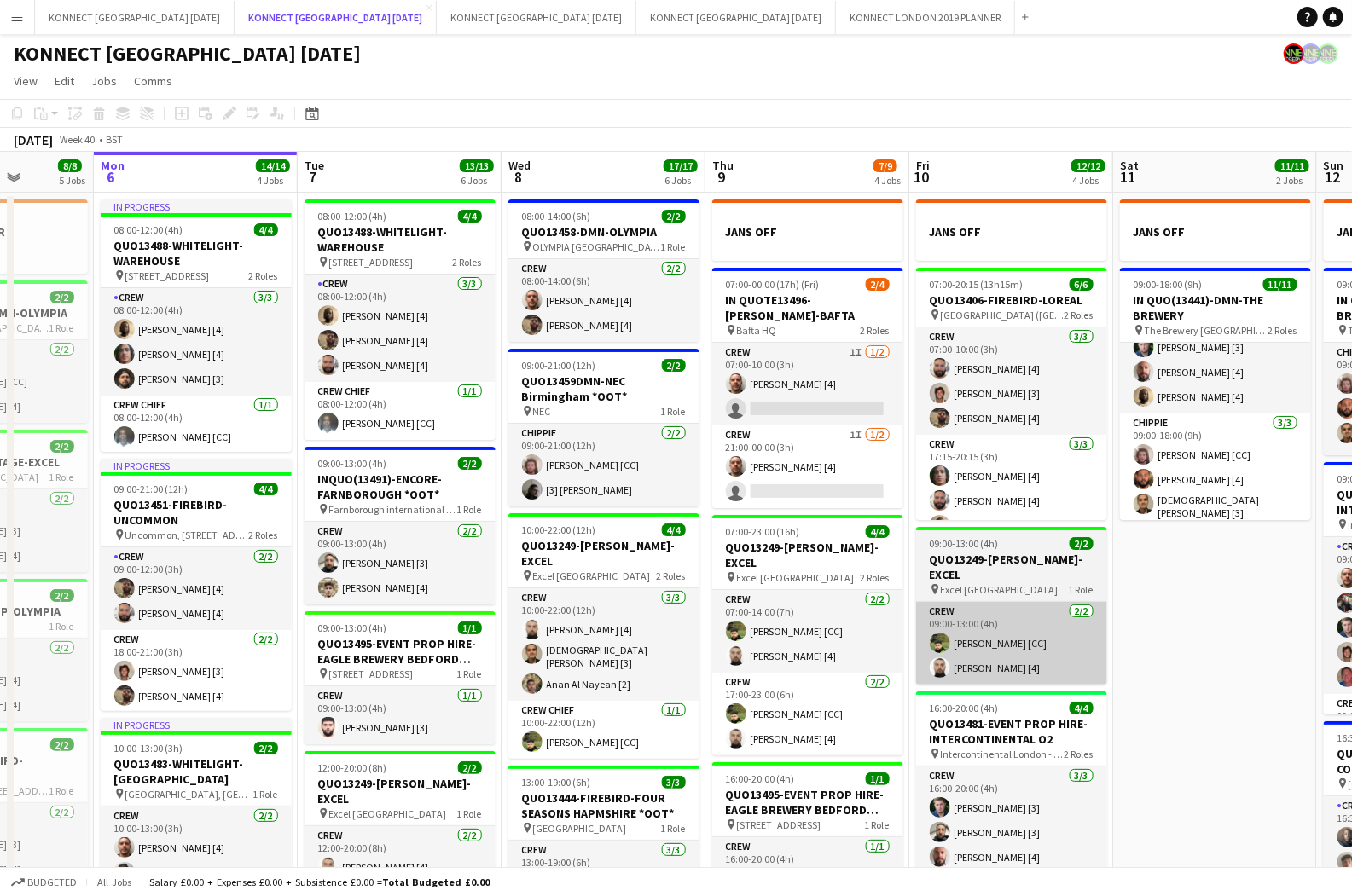
scroll to position [0, 572]
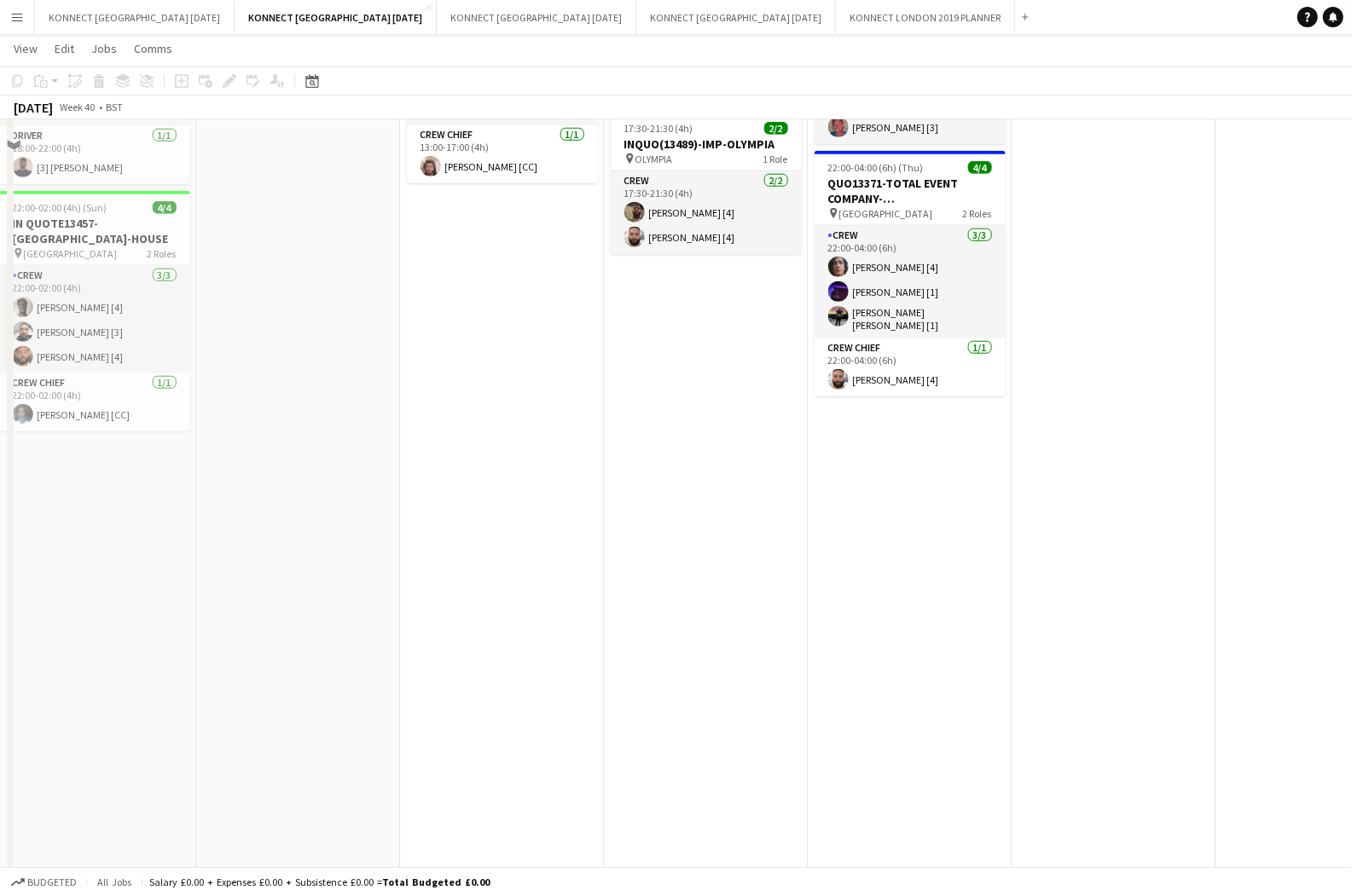
scroll to position [0, 0]
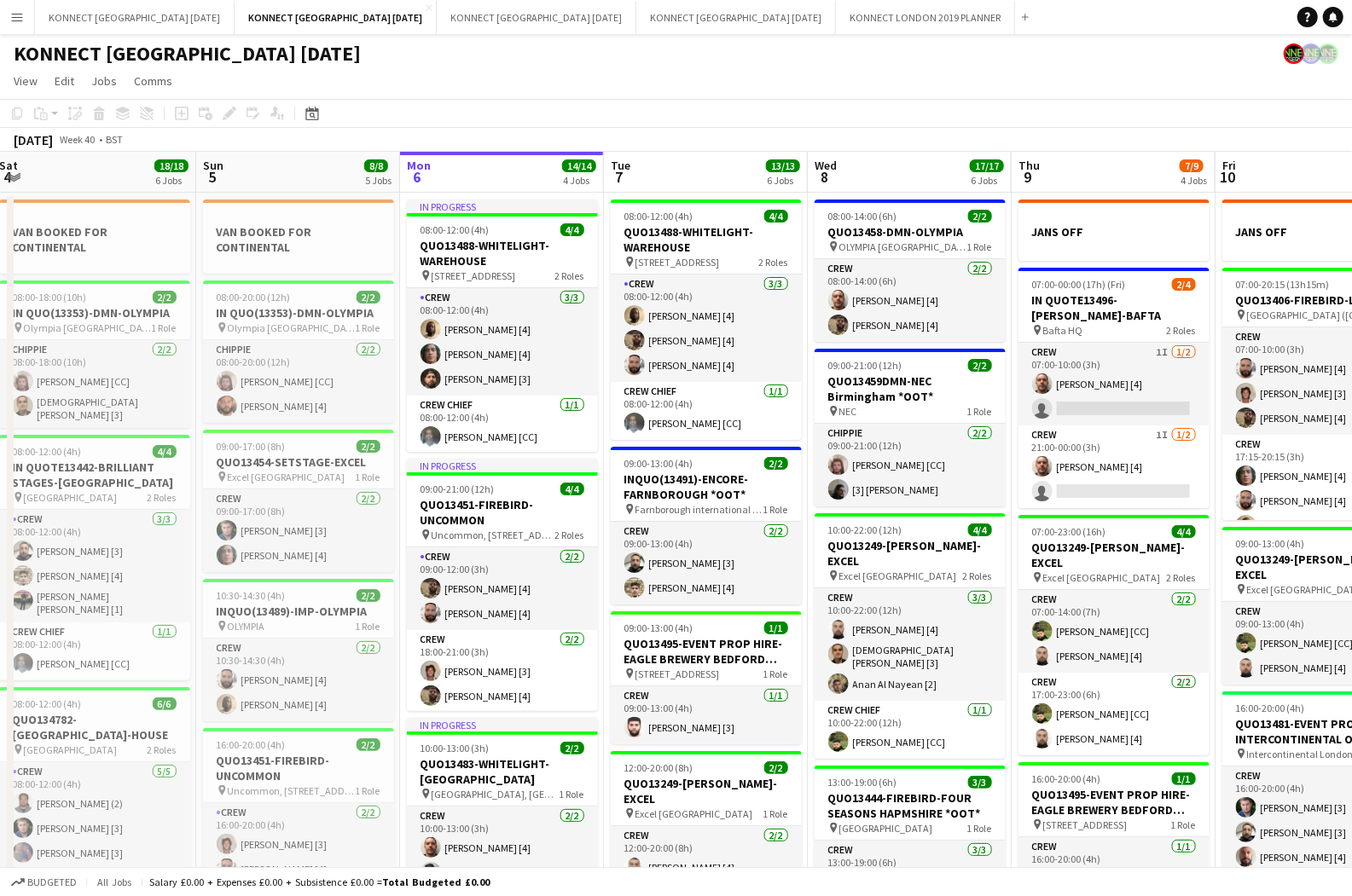
click at [867, 99] on app-toolbar "Copy Paste Paste Command V Paste with crew Command Shift V Paste linked Job [GE…" at bounding box center [676, 113] width 1352 height 29
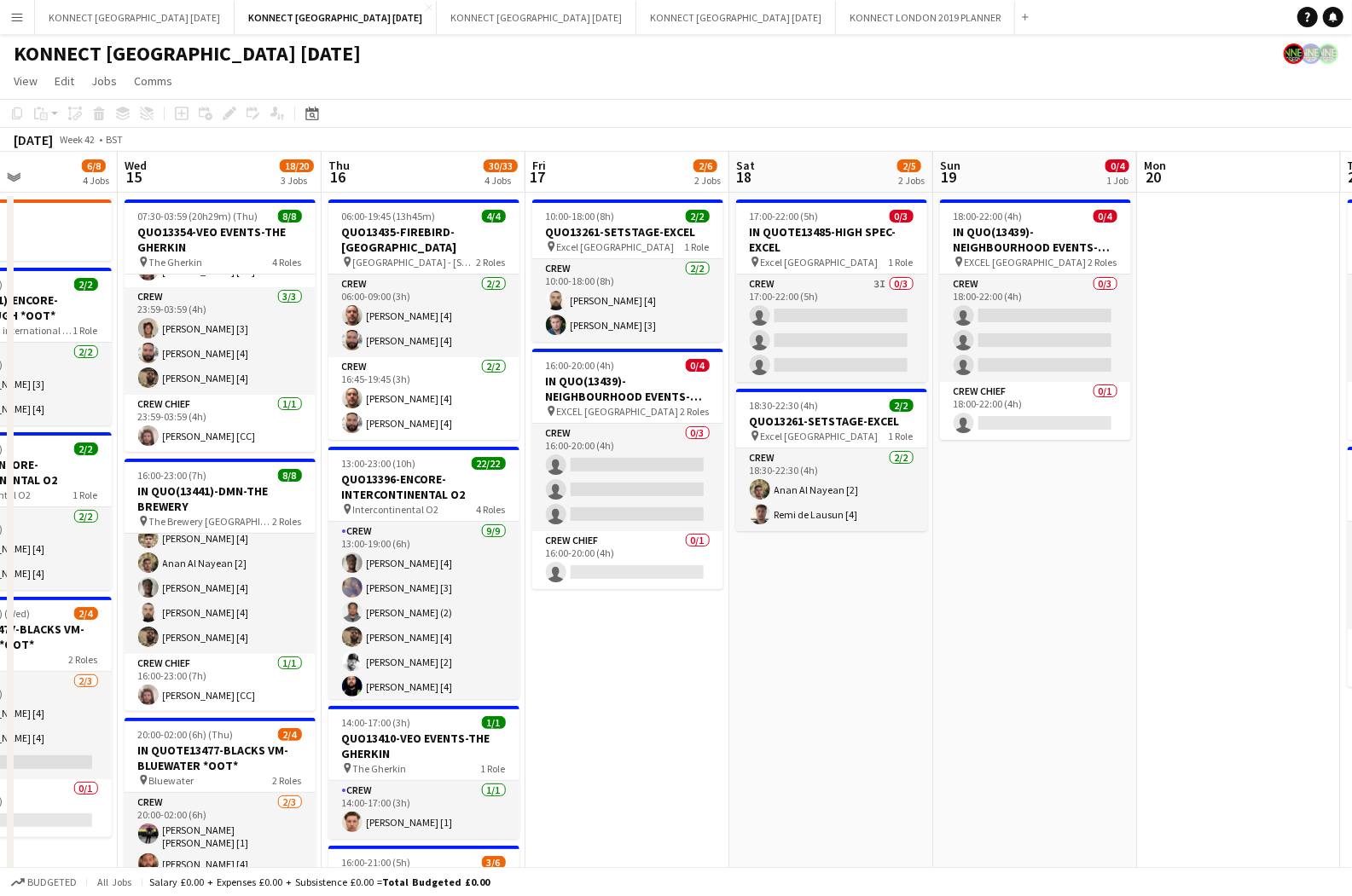
scroll to position [0, 736]
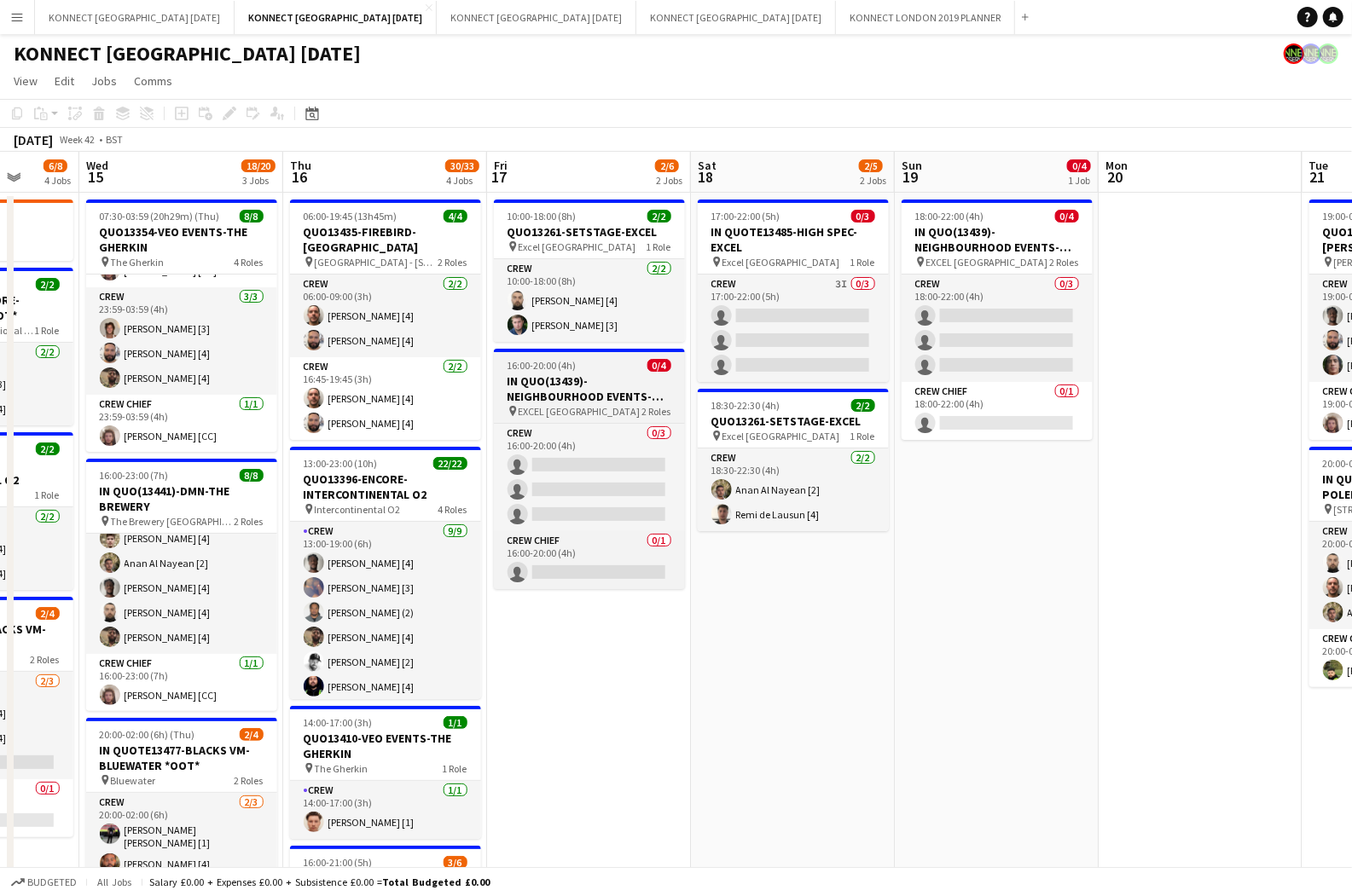
click at [582, 375] on h3 "IN QUO(13439)-NEIGHBOURHOOD EVENTS-EXCEL" at bounding box center [590, 388] width 191 height 31
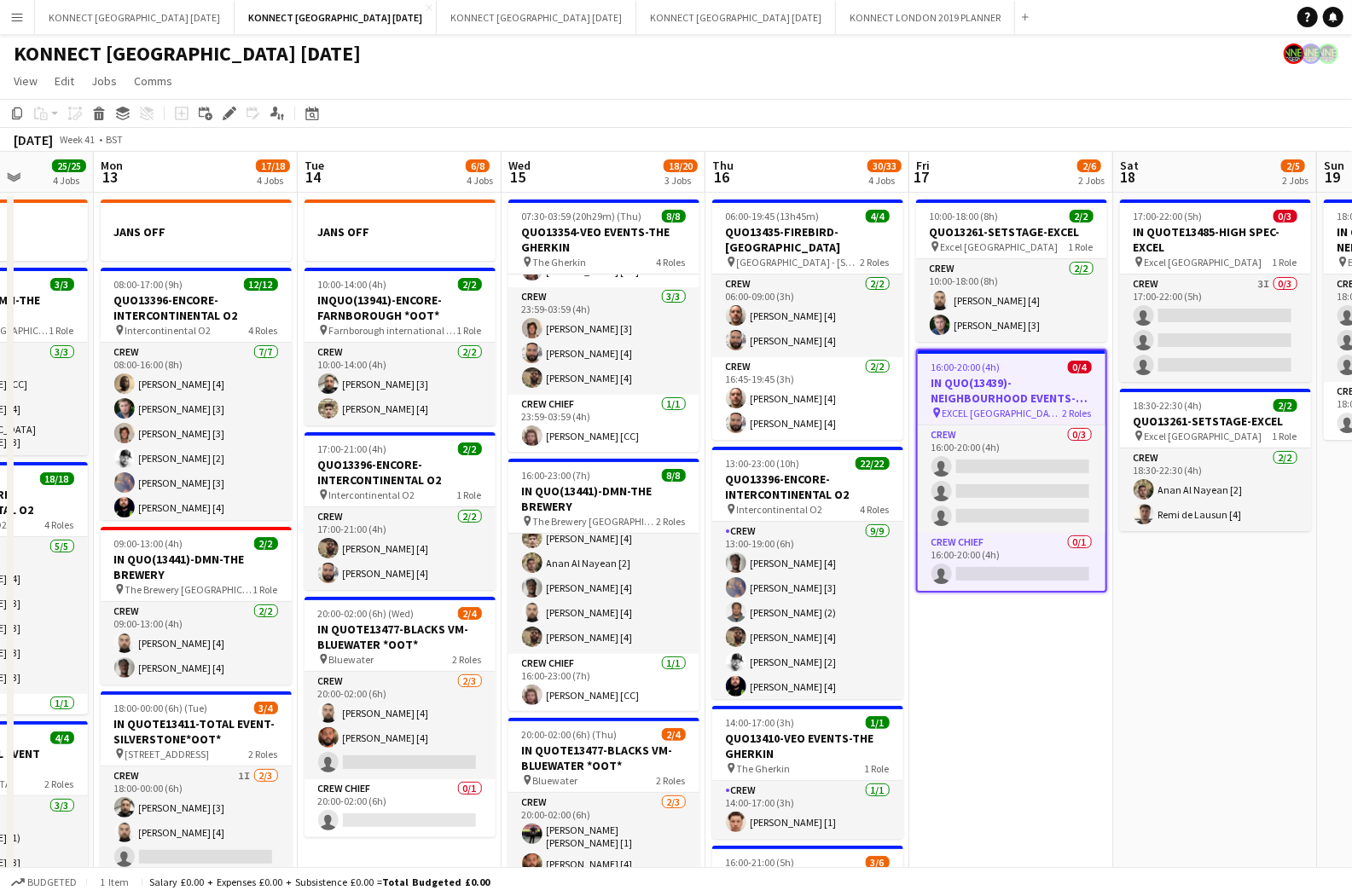
scroll to position [0, 510]
